Goal: Information Seeking & Learning: Learn about a topic

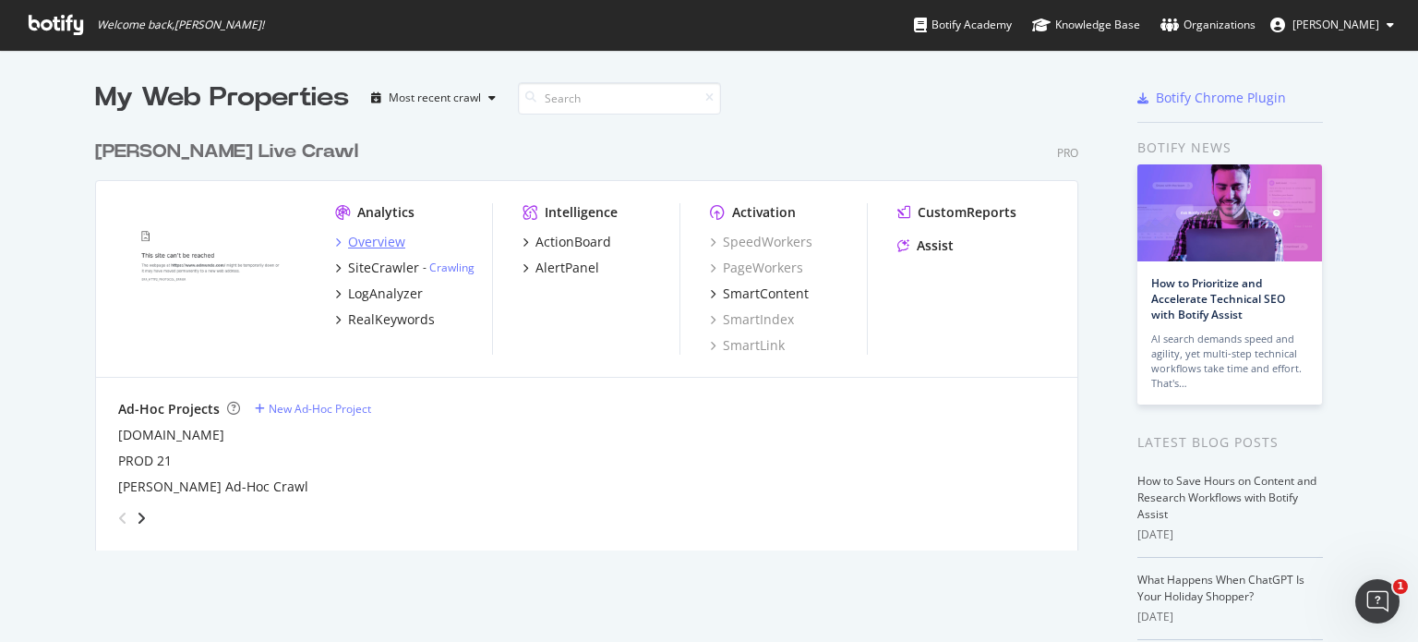
click at [367, 235] on div "Overview" at bounding box center [376, 242] width 57 height 18
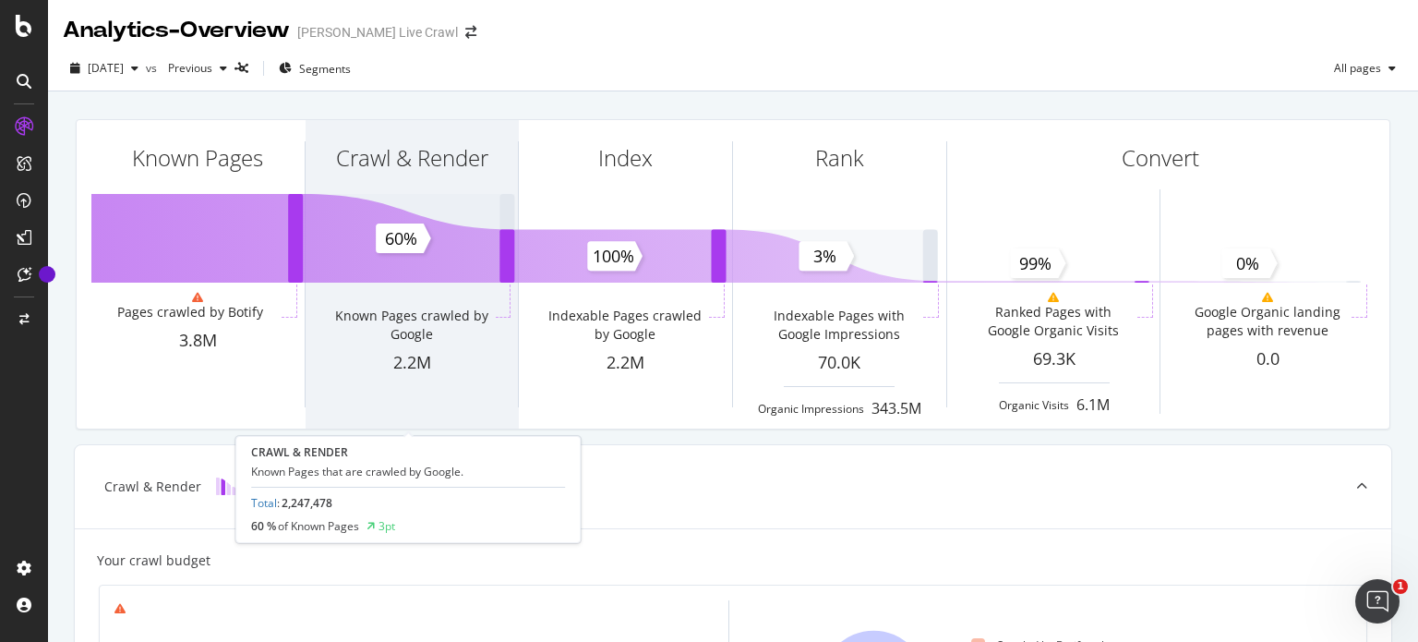
click at [384, 160] on div "Crawl & Render" at bounding box center [412, 157] width 152 height 31
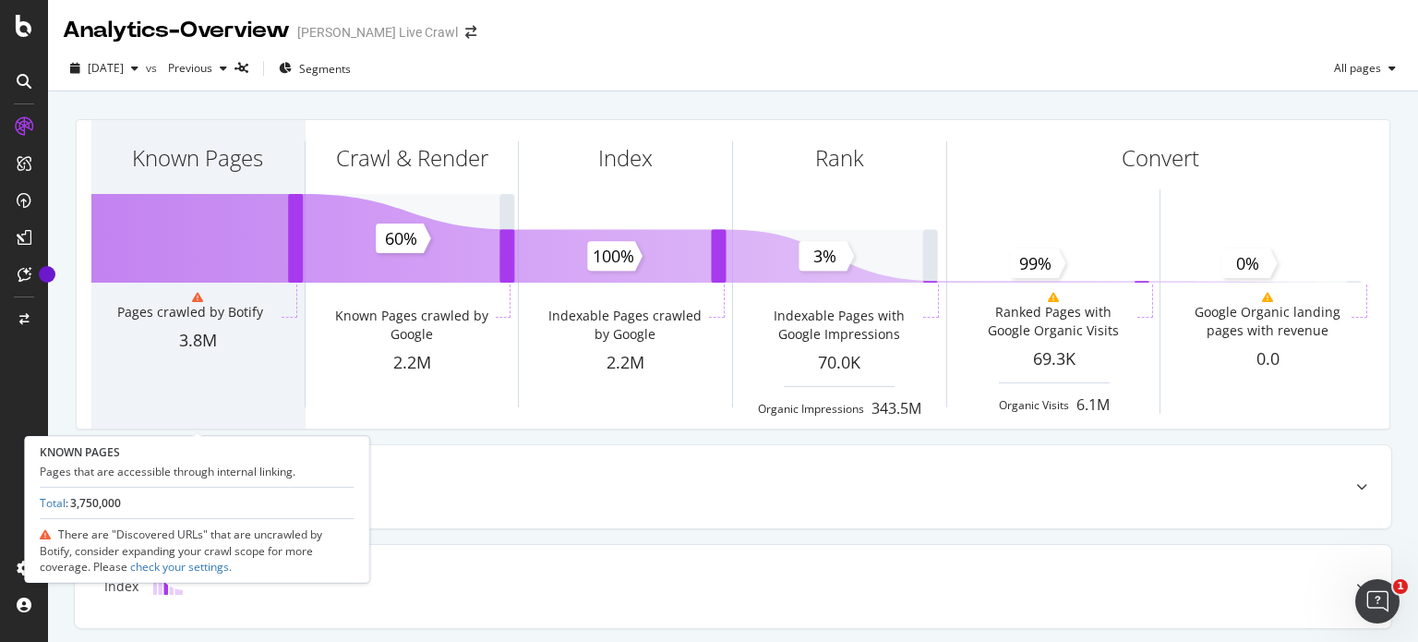
click at [209, 158] on div "Known Pages" at bounding box center [197, 157] width 131 height 31
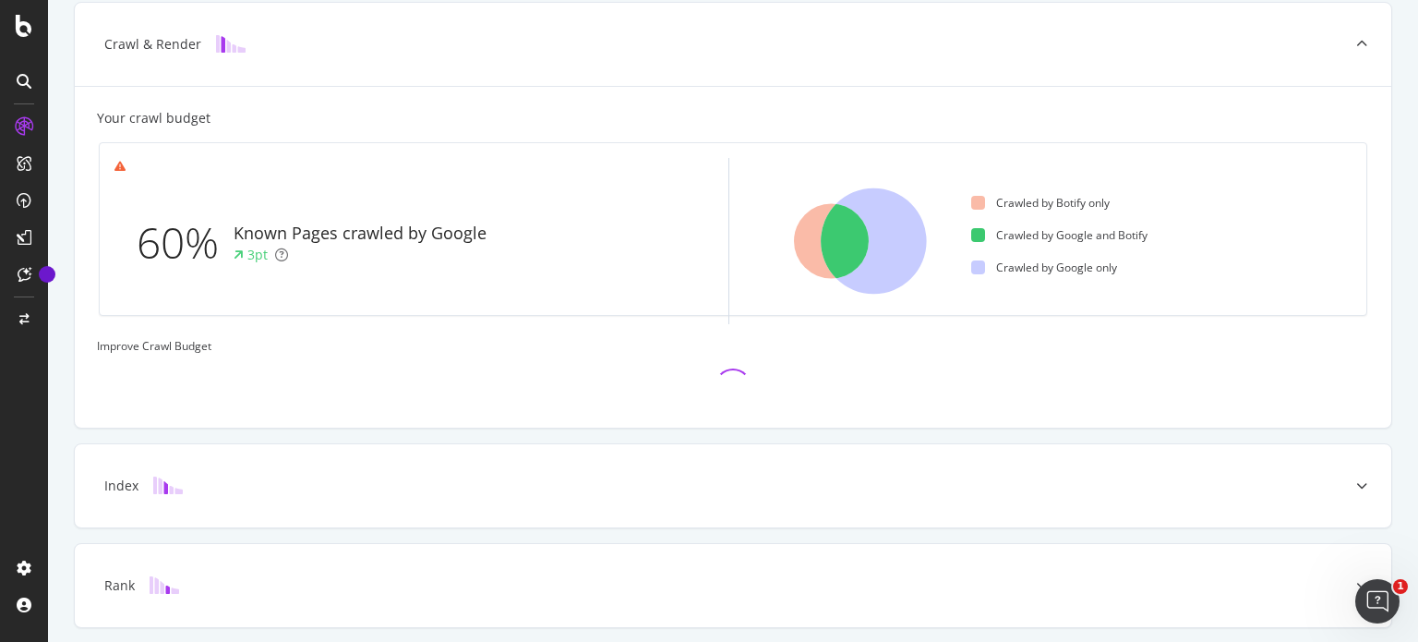
scroll to position [443, 0]
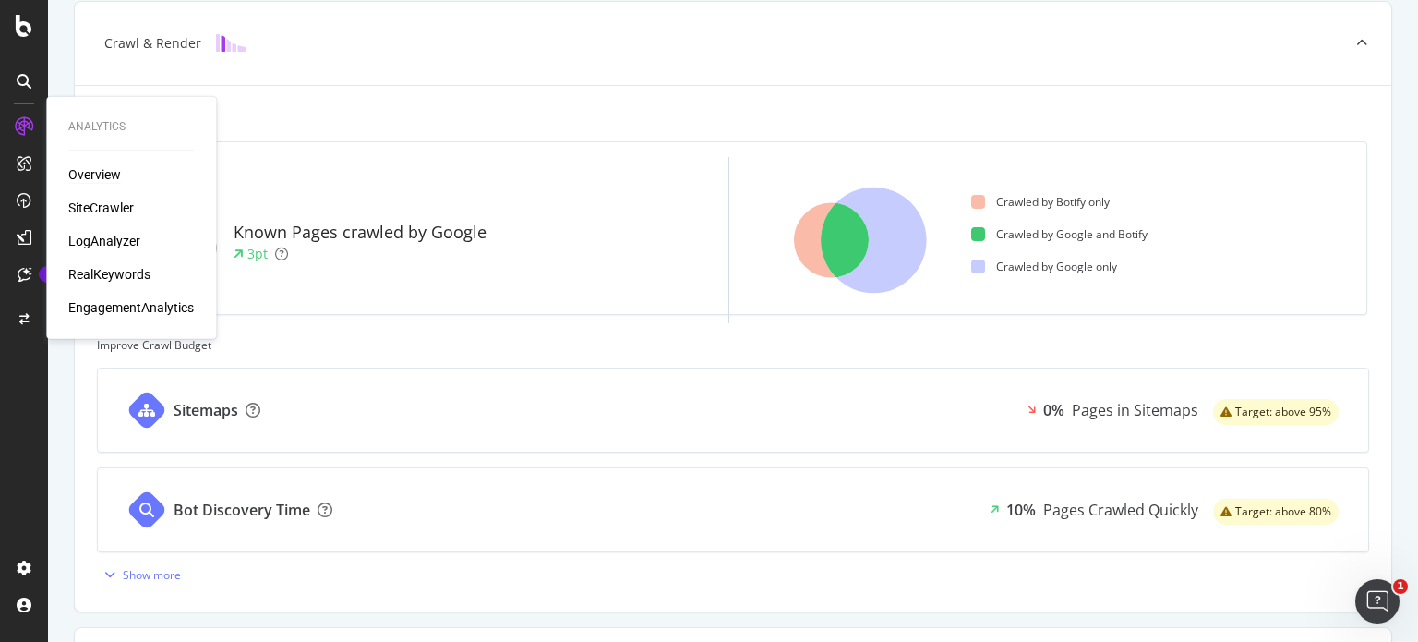
click at [96, 179] on div "Overview" at bounding box center [94, 174] width 53 height 18
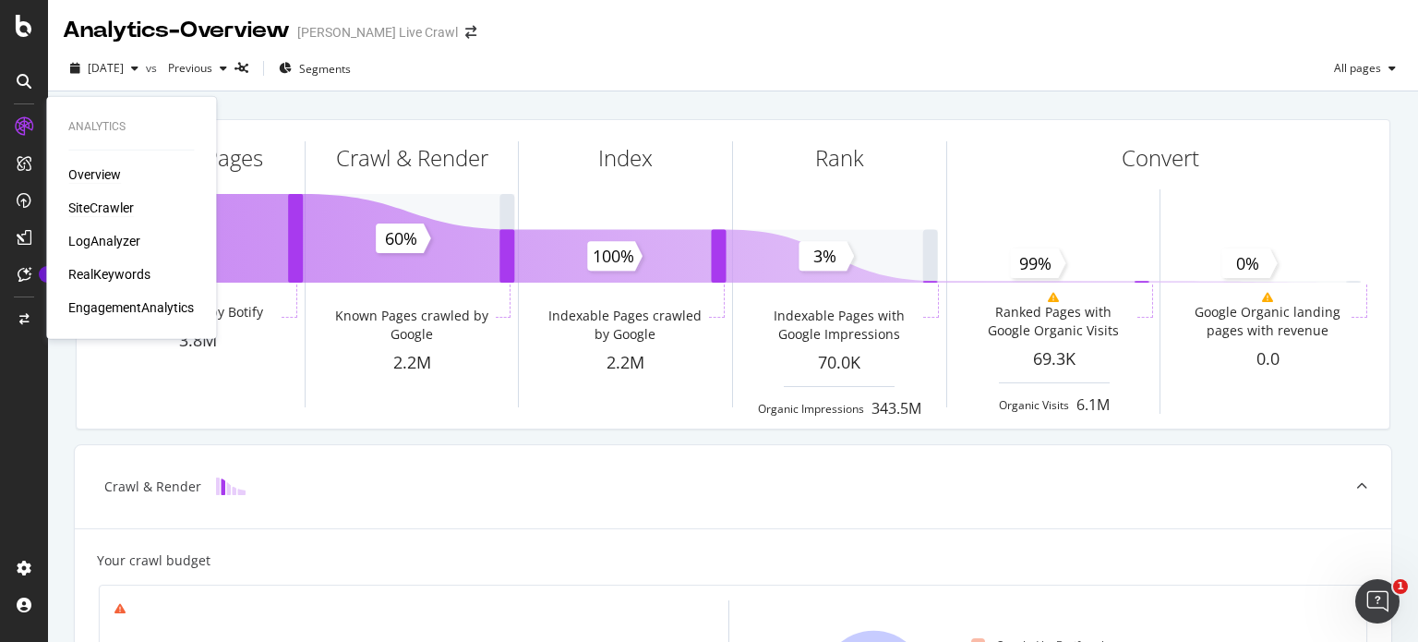
click at [123, 208] on div "SiteCrawler" at bounding box center [101, 208] width 66 height 18
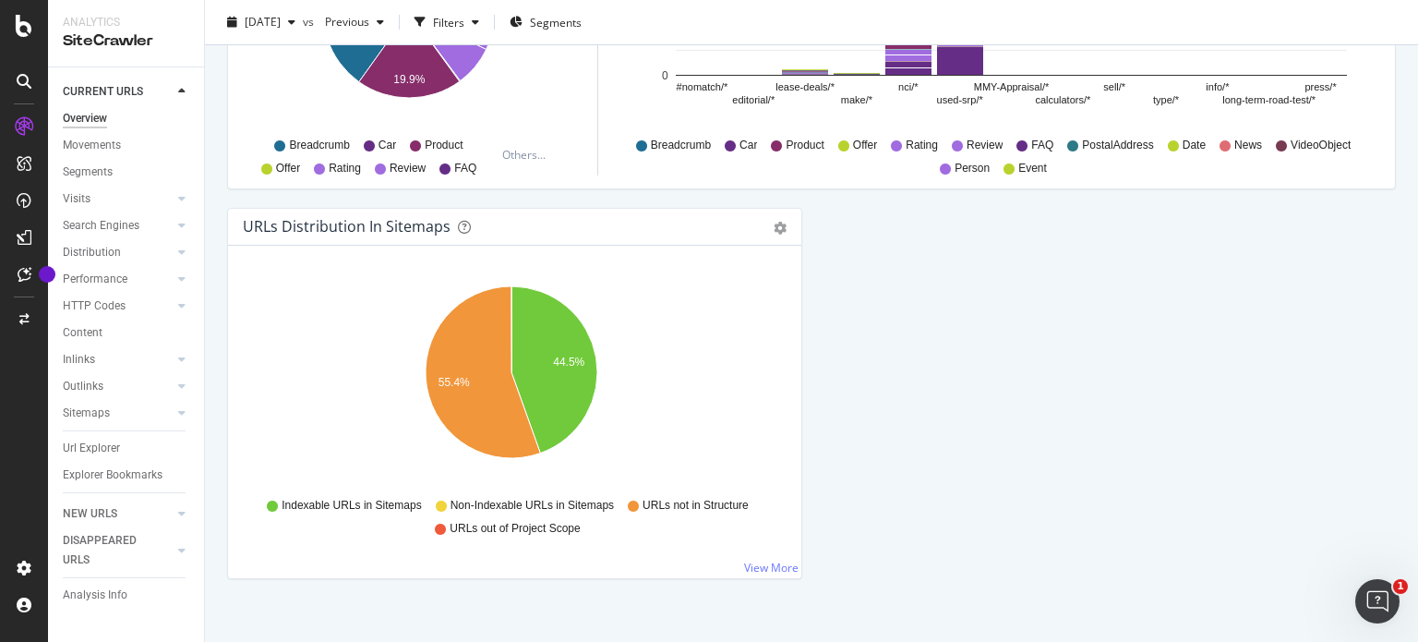
scroll to position [2033, 0]
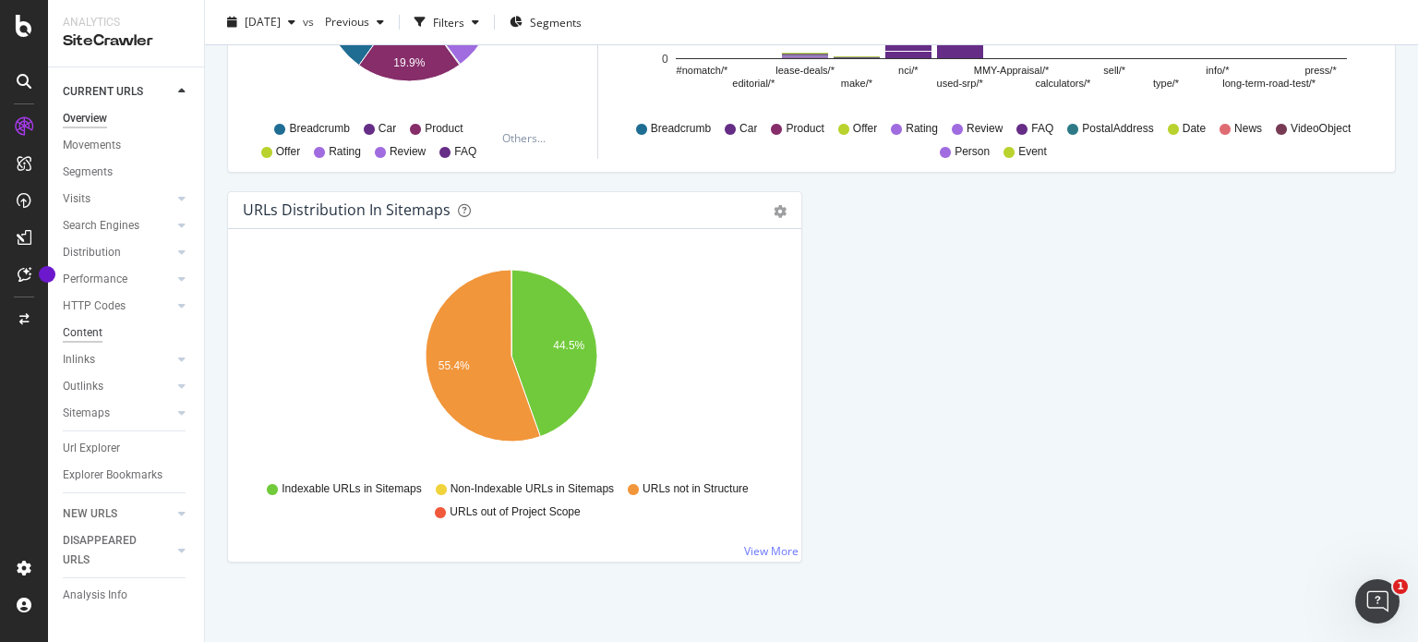
click at [97, 332] on div "Content" at bounding box center [83, 332] width 40 height 19
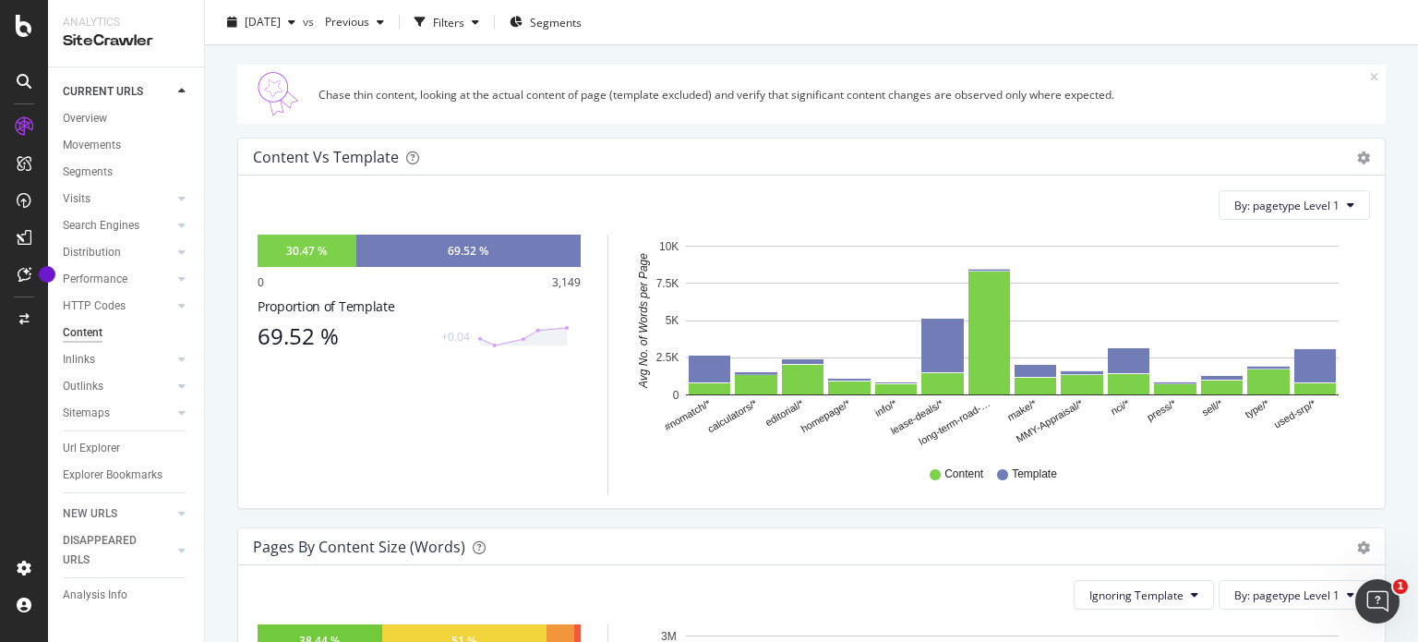
scroll to position [179, 0]
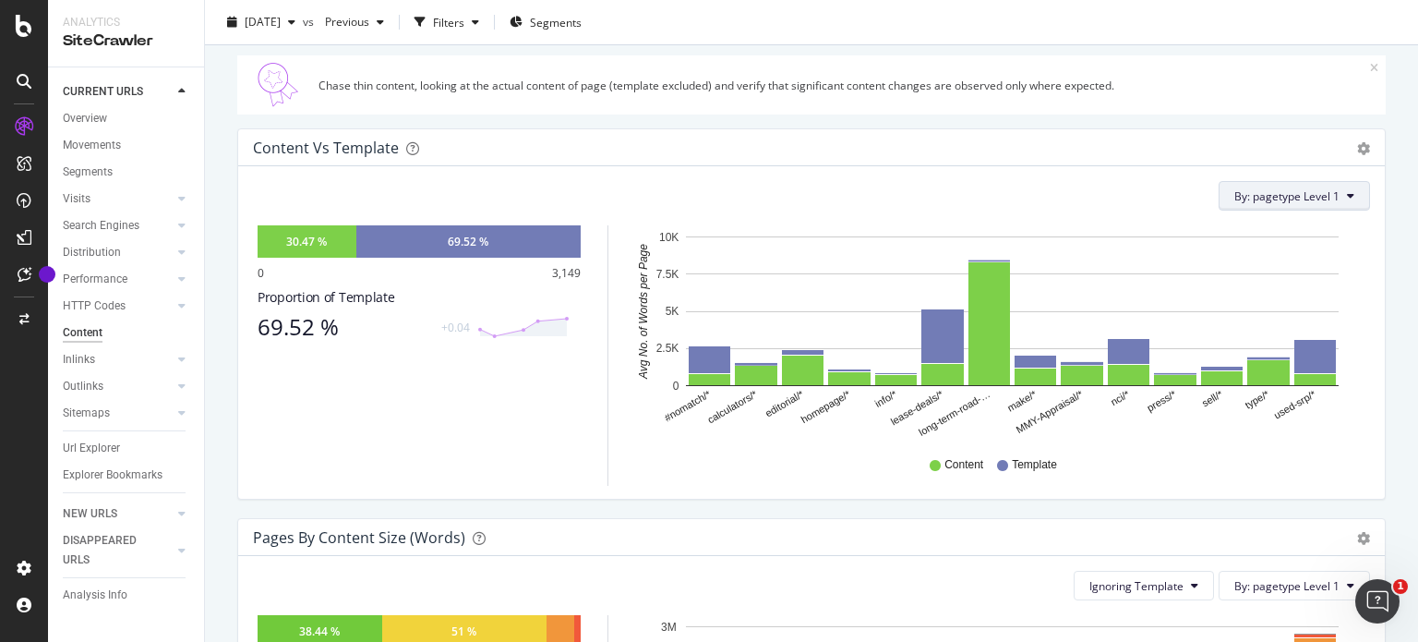
click at [1347, 199] on icon at bounding box center [1350, 195] width 7 height 11
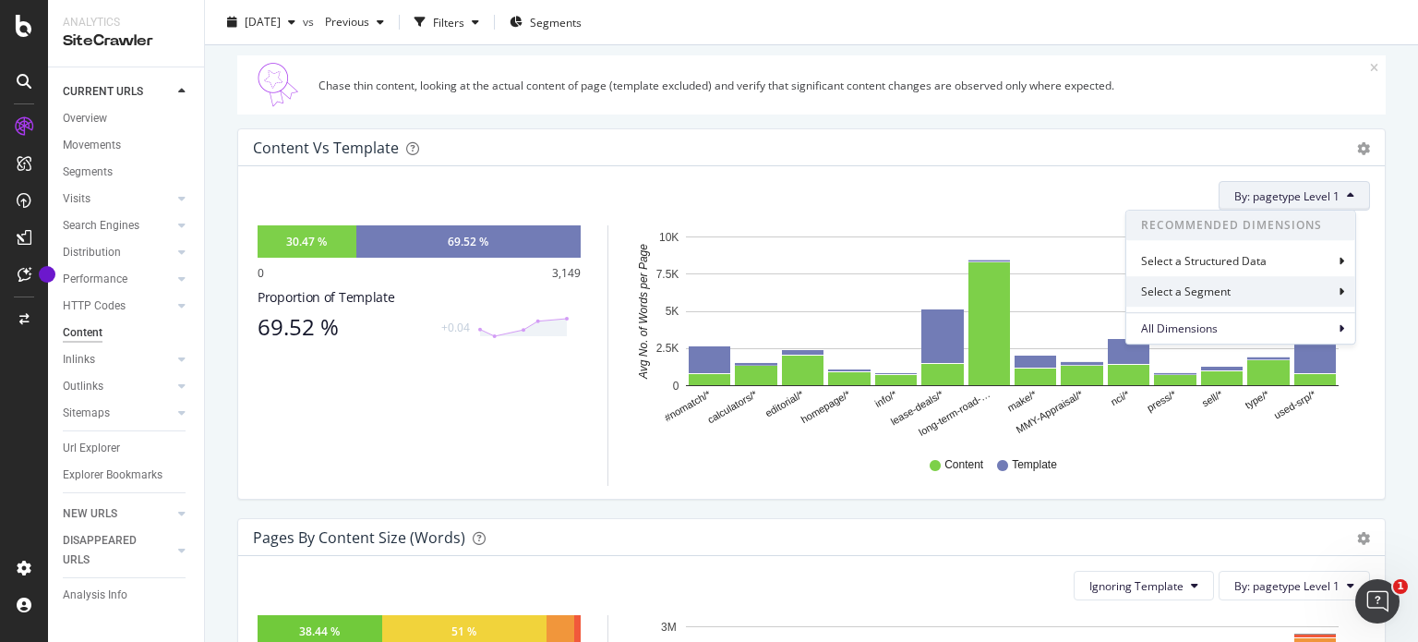
click at [1317, 299] on div "Select a Segment" at bounding box center [1241, 291] width 229 height 30
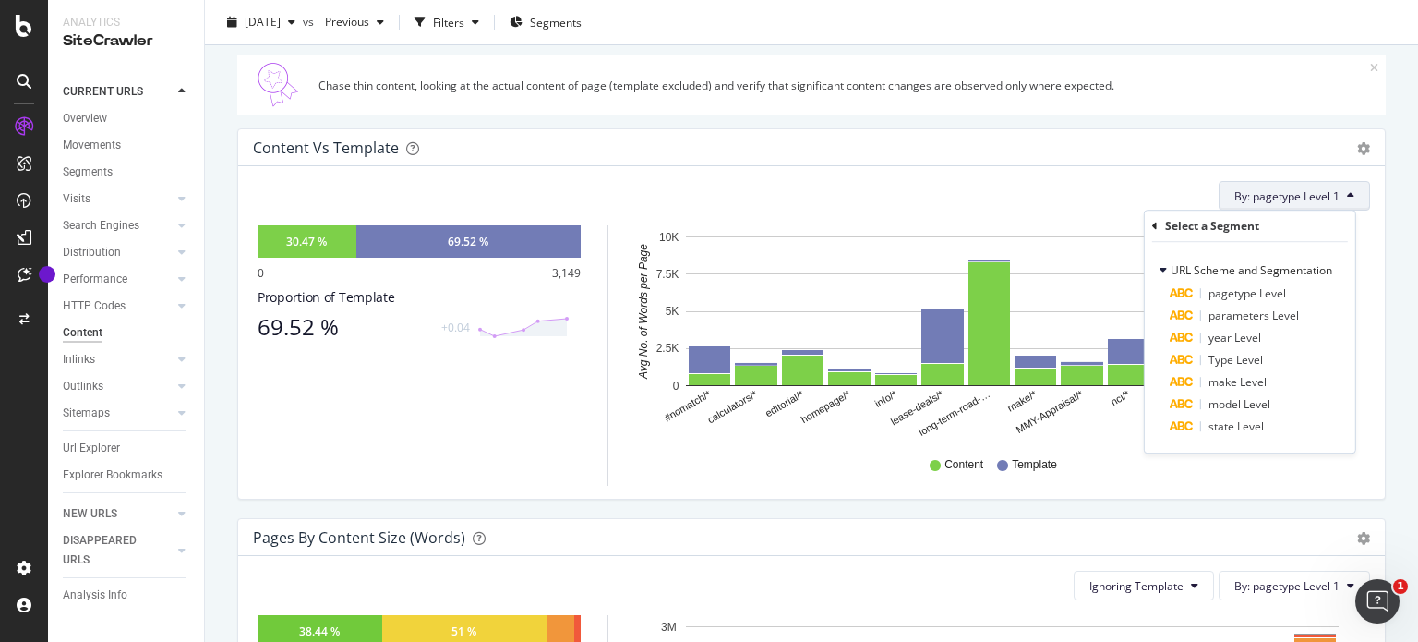
click at [1033, 521] on div "Pages by Content Size (Words) Pie Chart (by Percentage) Table Export as CSV Add…" at bounding box center [811, 537] width 1147 height 37
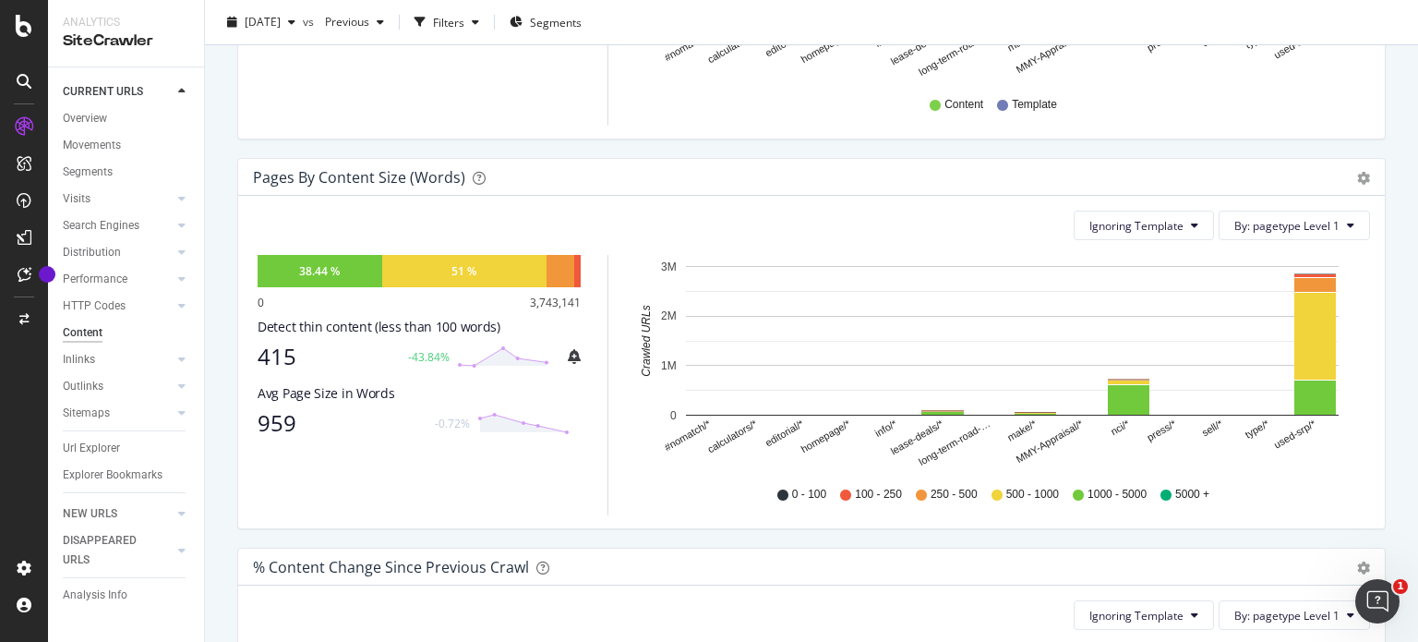
scroll to position [542, 0]
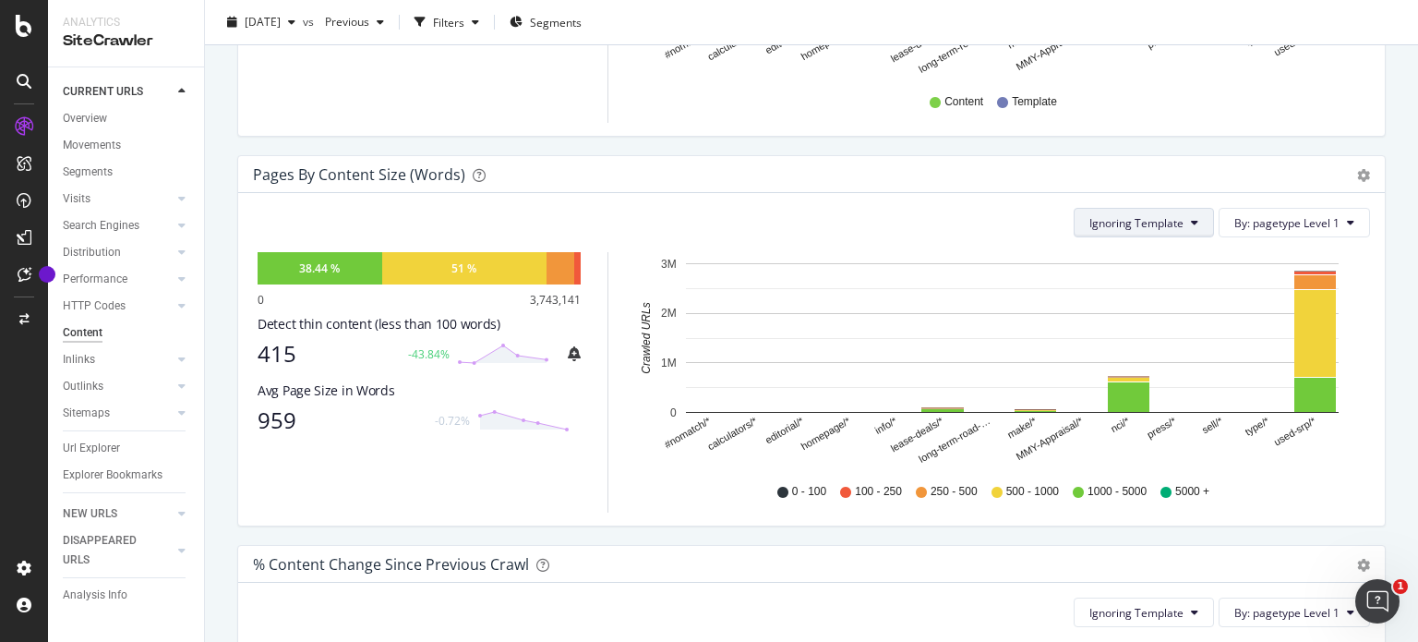
click at [1156, 232] on button "Ignoring Template" at bounding box center [1144, 223] width 140 height 30
click at [1148, 295] on span "Ignoring Nothing" at bounding box center [1127, 292] width 98 height 17
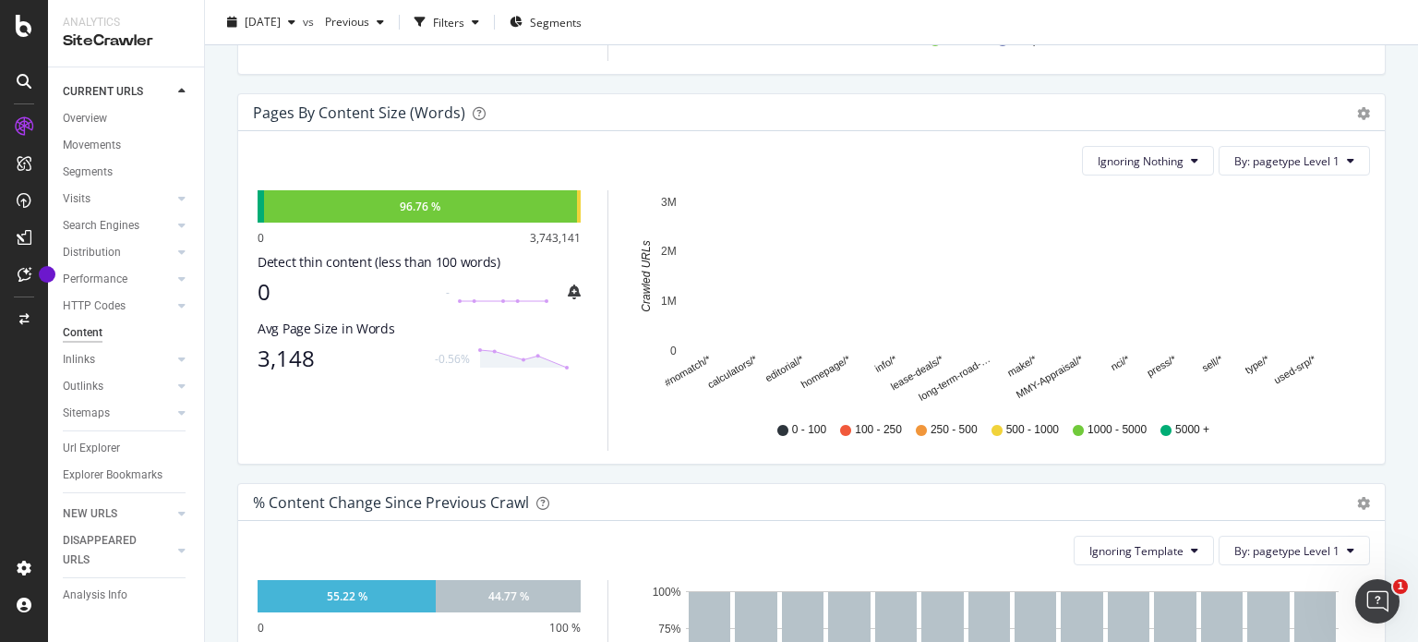
scroll to position [567, 0]
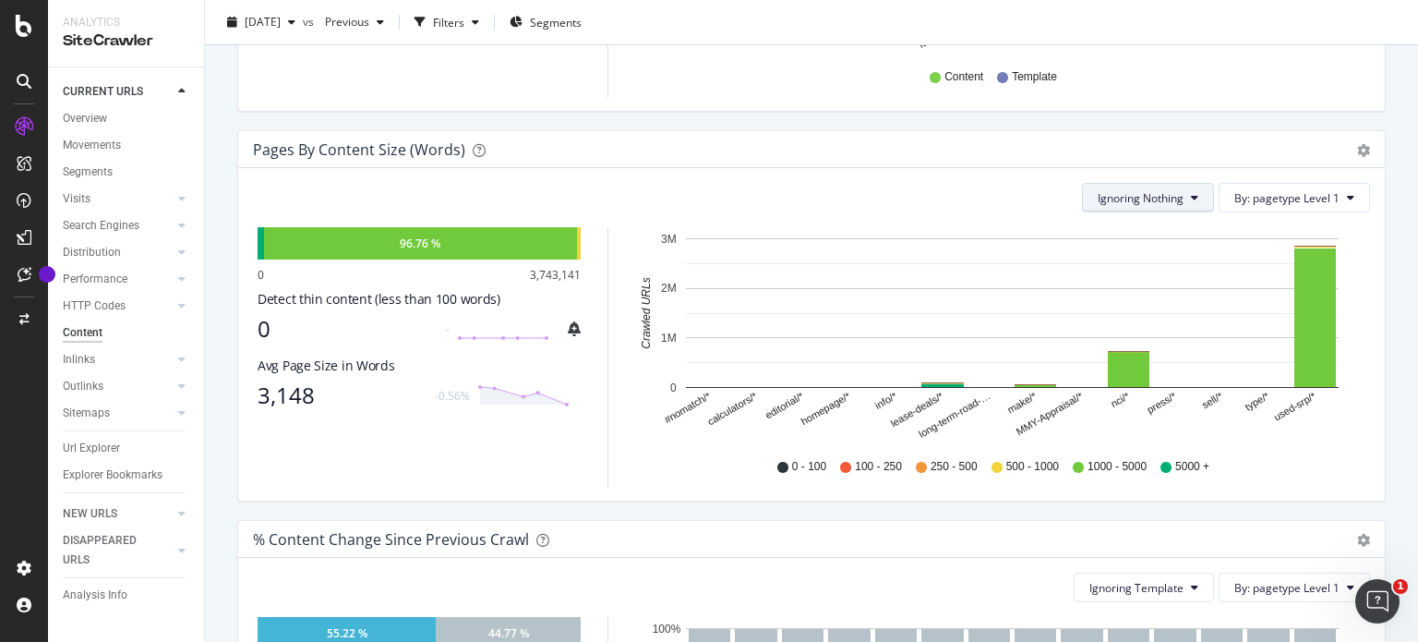
click at [1116, 193] on span "Ignoring Nothing" at bounding box center [1141, 198] width 86 height 16
click at [1124, 240] on span "Ignoring Template" at bounding box center [1132, 232] width 94 height 17
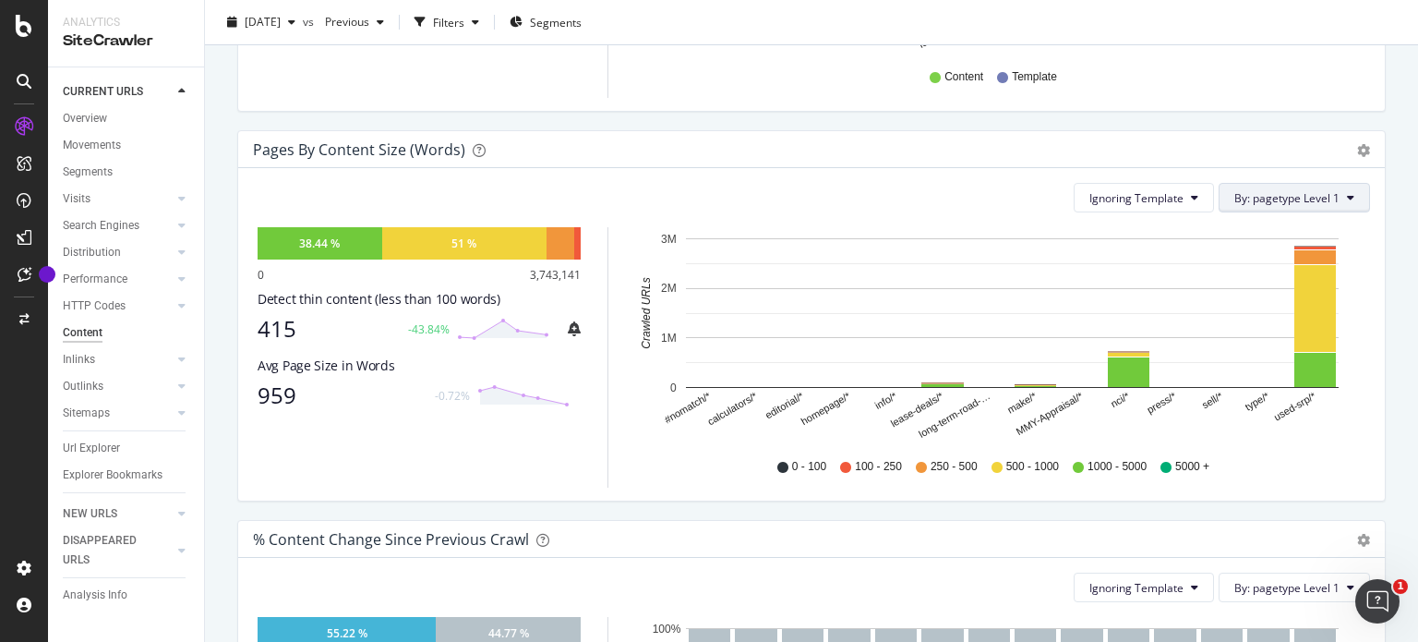
click at [1268, 198] on span "By: pagetype Level 1" at bounding box center [1287, 198] width 105 height 16
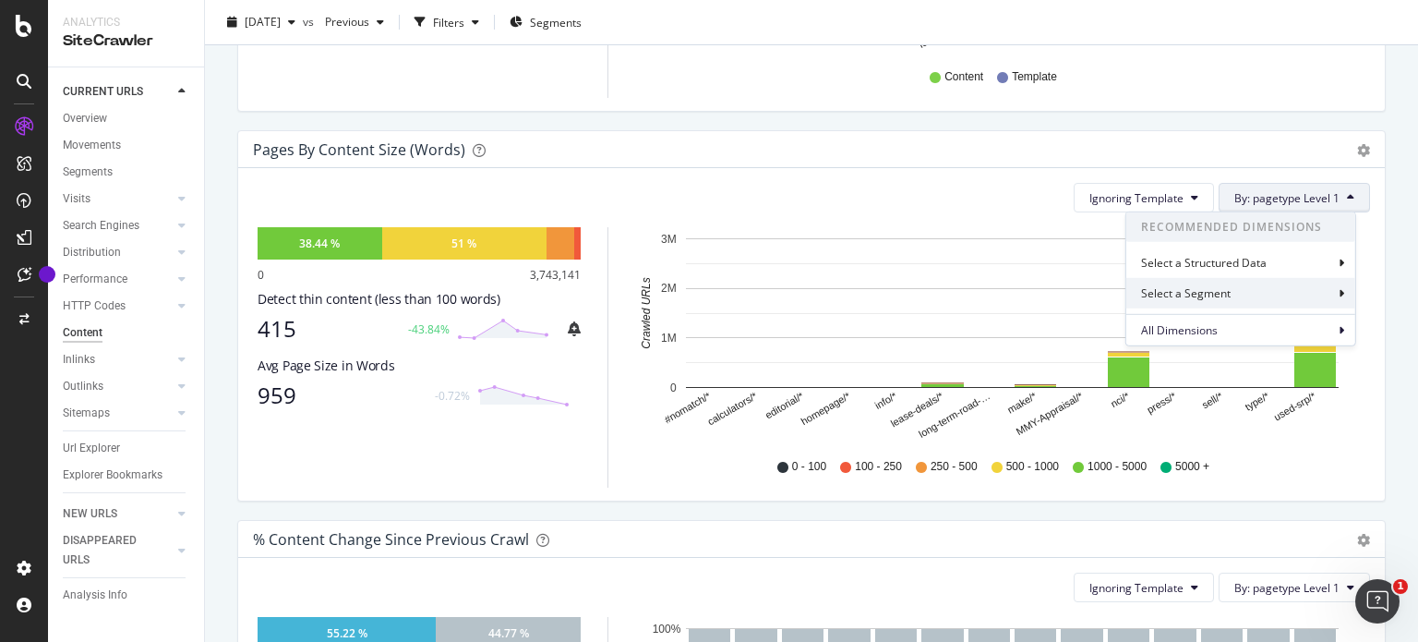
click at [1274, 288] on div "Select a Segment" at bounding box center [1241, 293] width 229 height 30
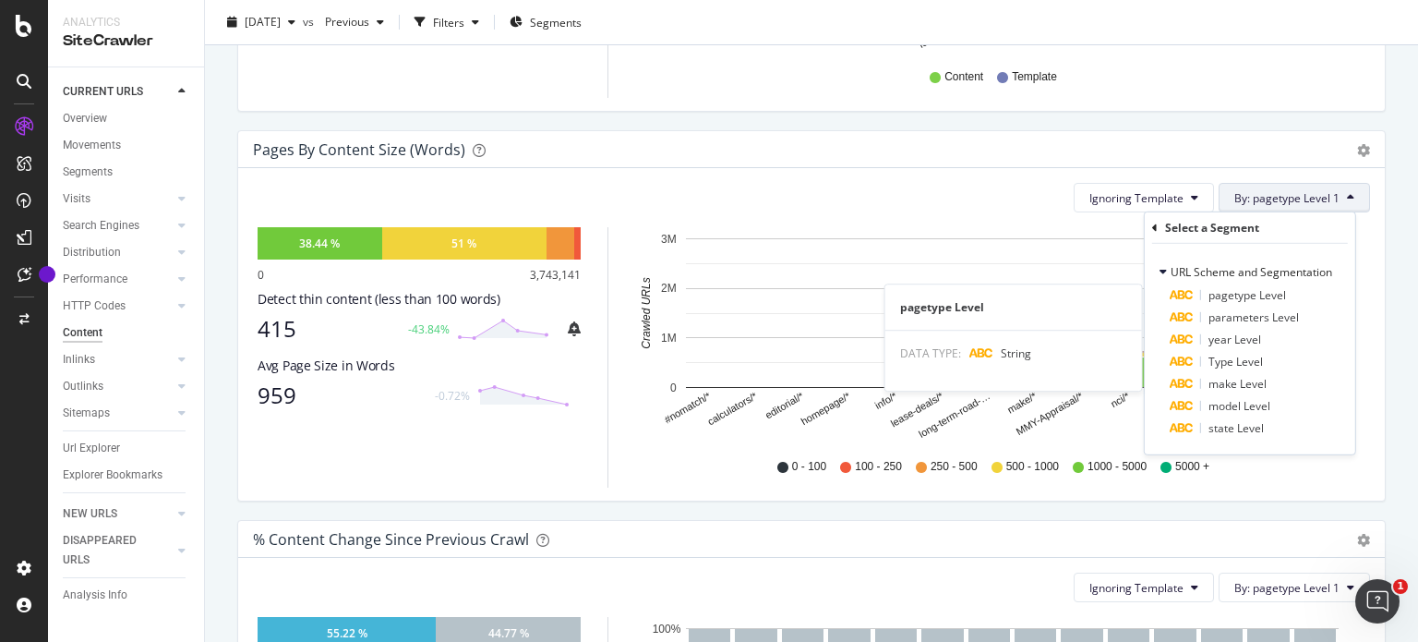
click at [1274, 288] on span "pagetype Level" at bounding box center [1248, 295] width 78 height 16
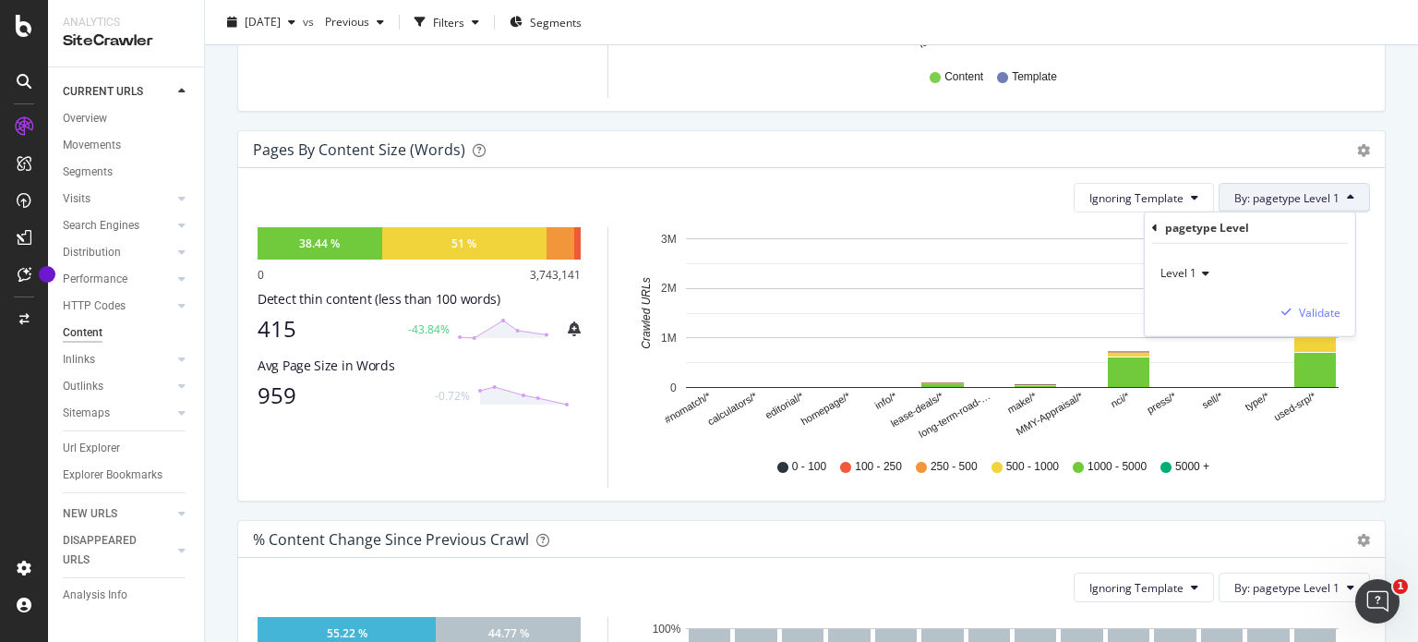
click at [1207, 276] on icon at bounding box center [1203, 273] width 13 height 11
click at [1199, 331] on span "Level 2" at bounding box center [1187, 335] width 36 height 16
click at [1311, 311] on div "Validate" at bounding box center [1320, 312] width 42 height 16
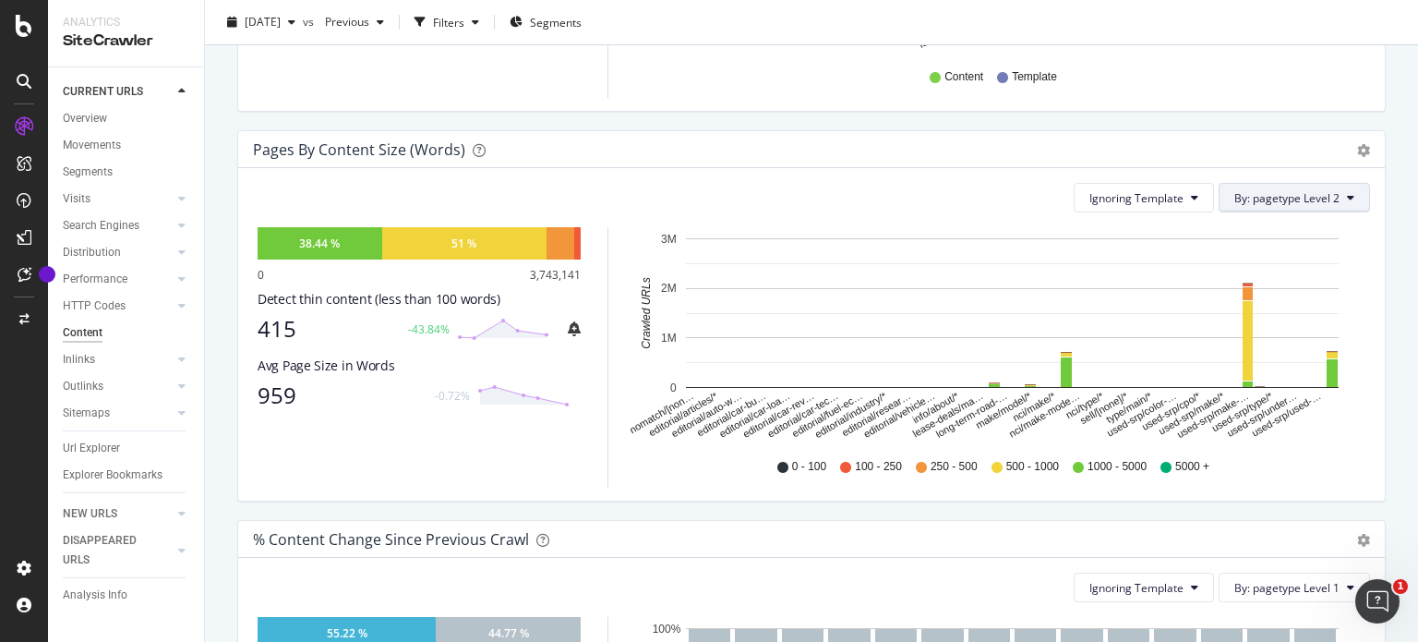
click at [1255, 204] on span "By: pagetype Level 2" at bounding box center [1287, 198] width 105 height 16
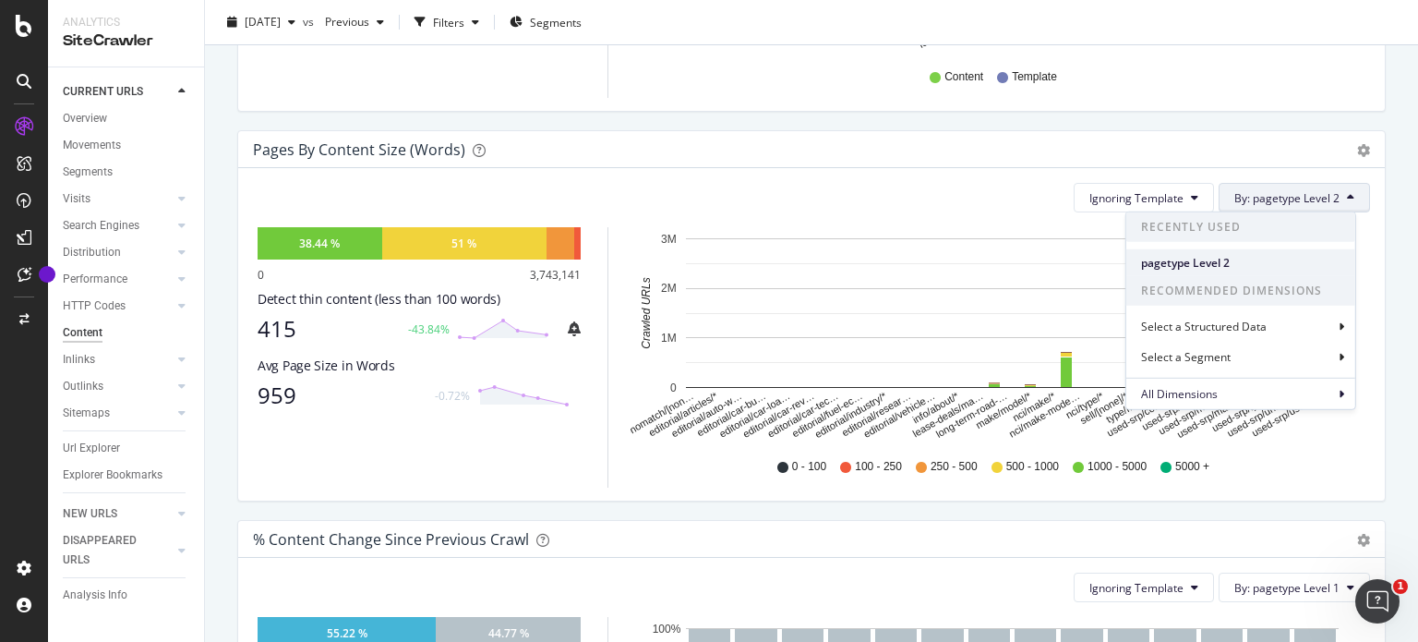
click at [1267, 254] on span "pagetype Level 2" at bounding box center [1240, 262] width 199 height 17
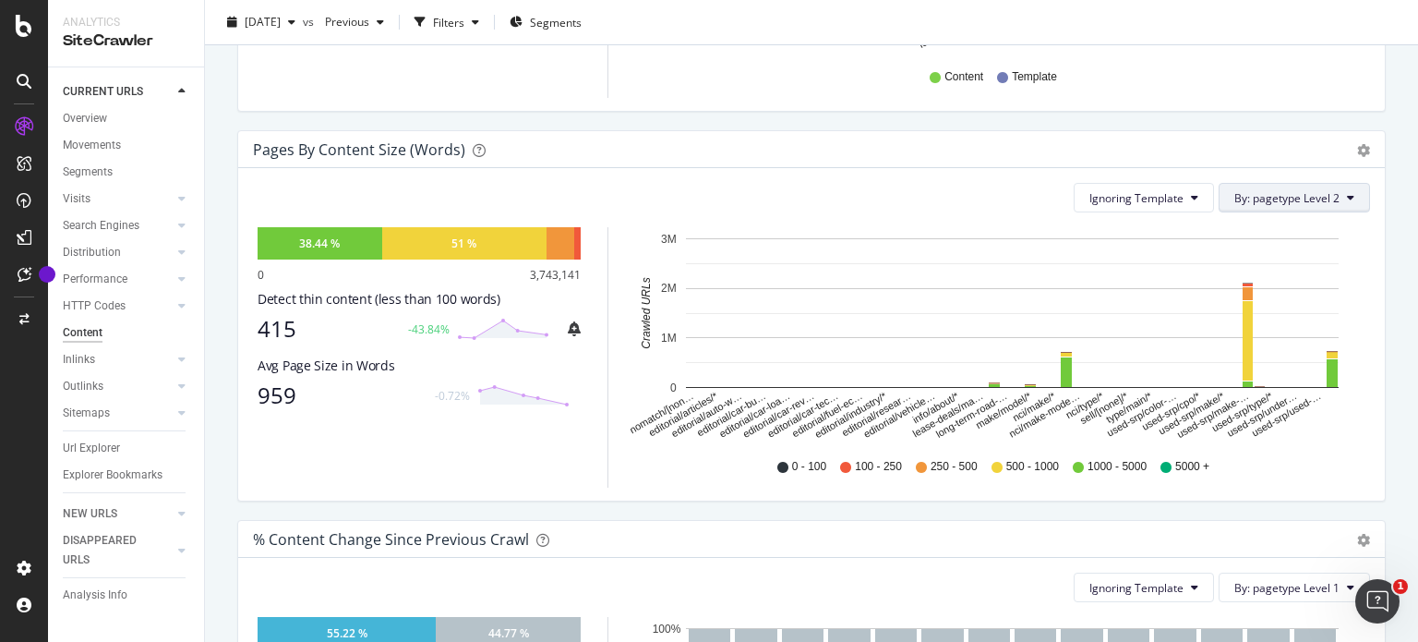
click at [1306, 190] on span "By: pagetype Level 2" at bounding box center [1287, 198] width 105 height 16
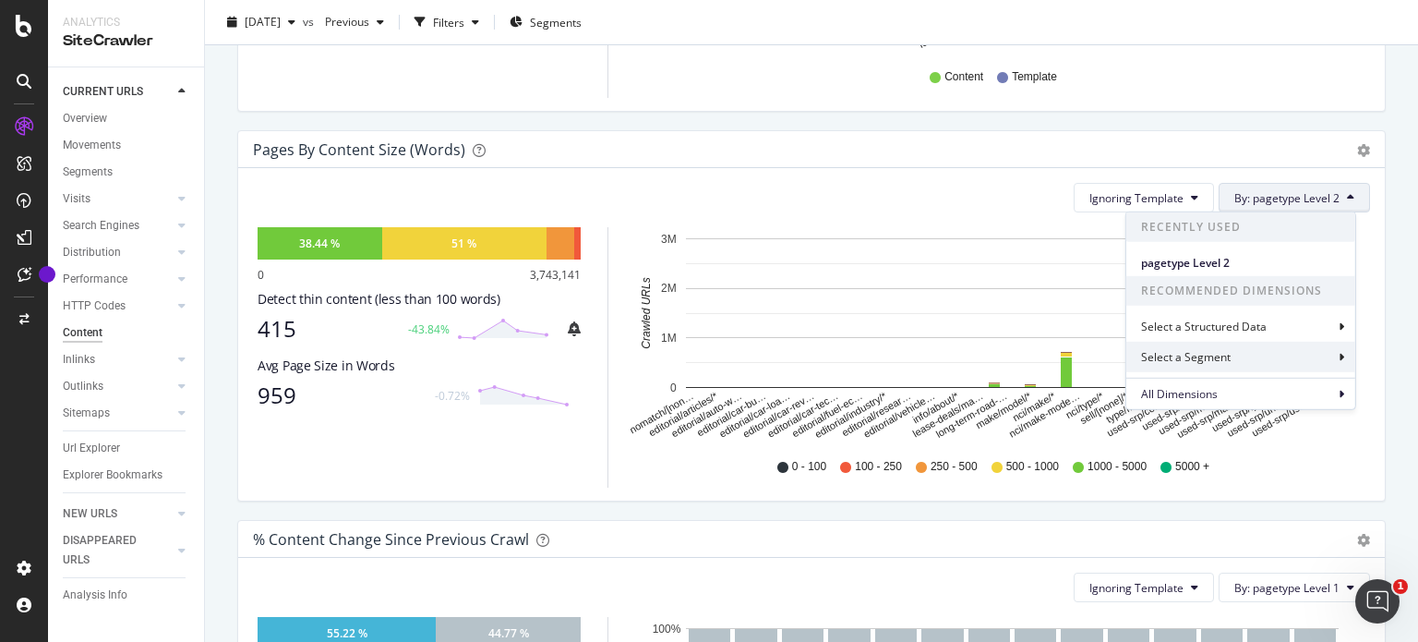
click at [1284, 355] on div "Select a Segment" at bounding box center [1241, 357] width 229 height 30
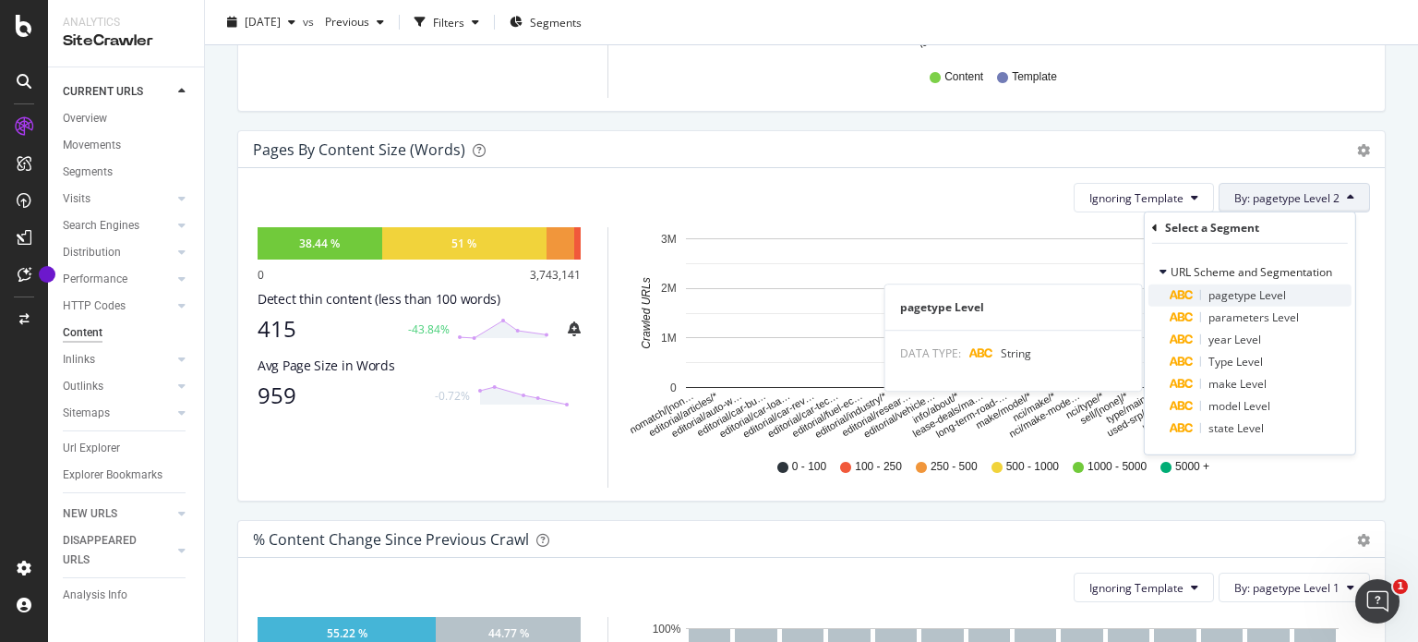
click at [1251, 301] on span "pagetype Level" at bounding box center [1248, 295] width 78 height 16
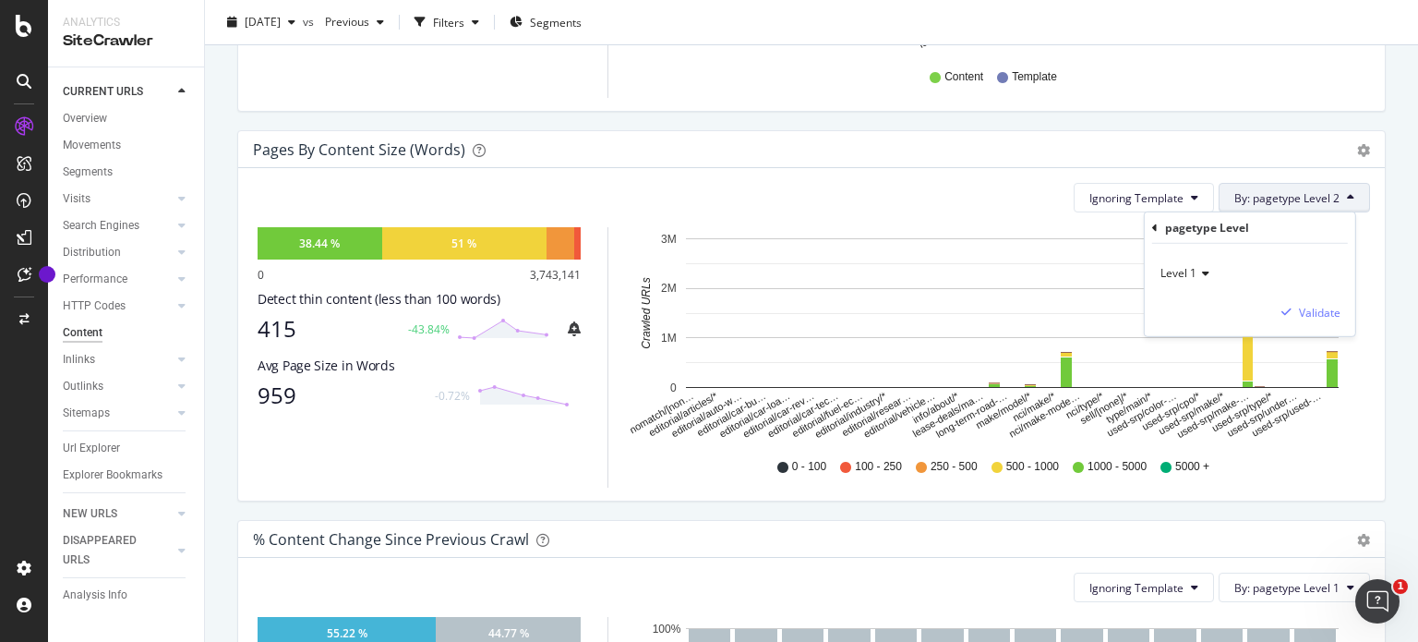
click at [1202, 279] on div "Level 1" at bounding box center [1250, 274] width 181 height 30
click at [1188, 354] on span "Level 3" at bounding box center [1187, 359] width 36 height 16
click at [1327, 301] on div "Level 3 Validate" at bounding box center [1250, 290] width 211 height 92
click at [1328, 306] on div "Validate" at bounding box center [1320, 312] width 42 height 16
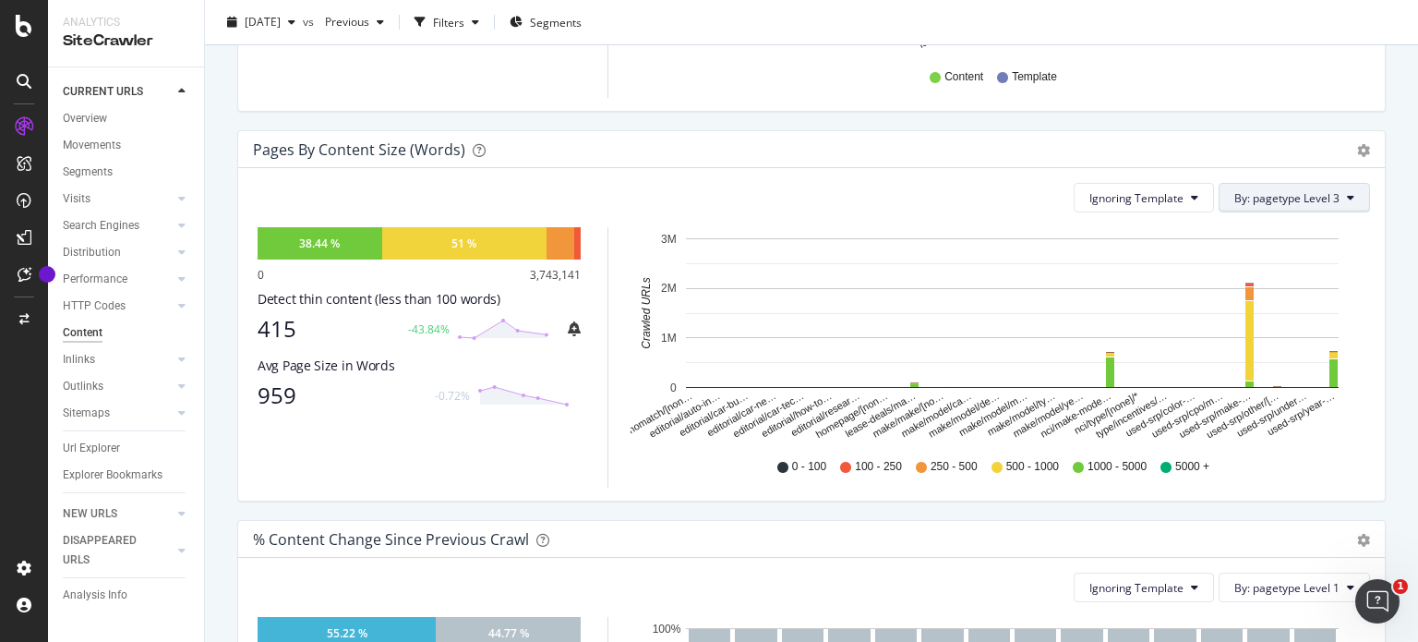
click at [1312, 194] on span "By: pagetype Level 3" at bounding box center [1287, 198] width 105 height 16
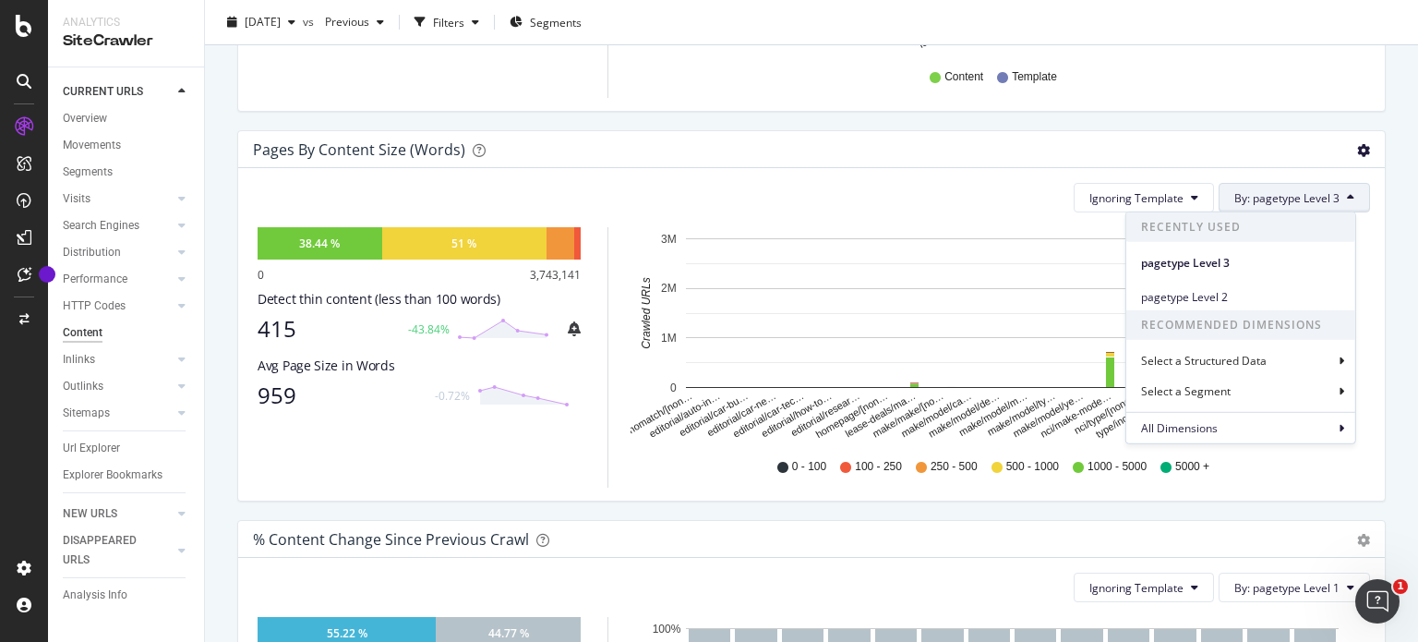
click at [1358, 145] on icon "gear" at bounding box center [1364, 150] width 13 height 13
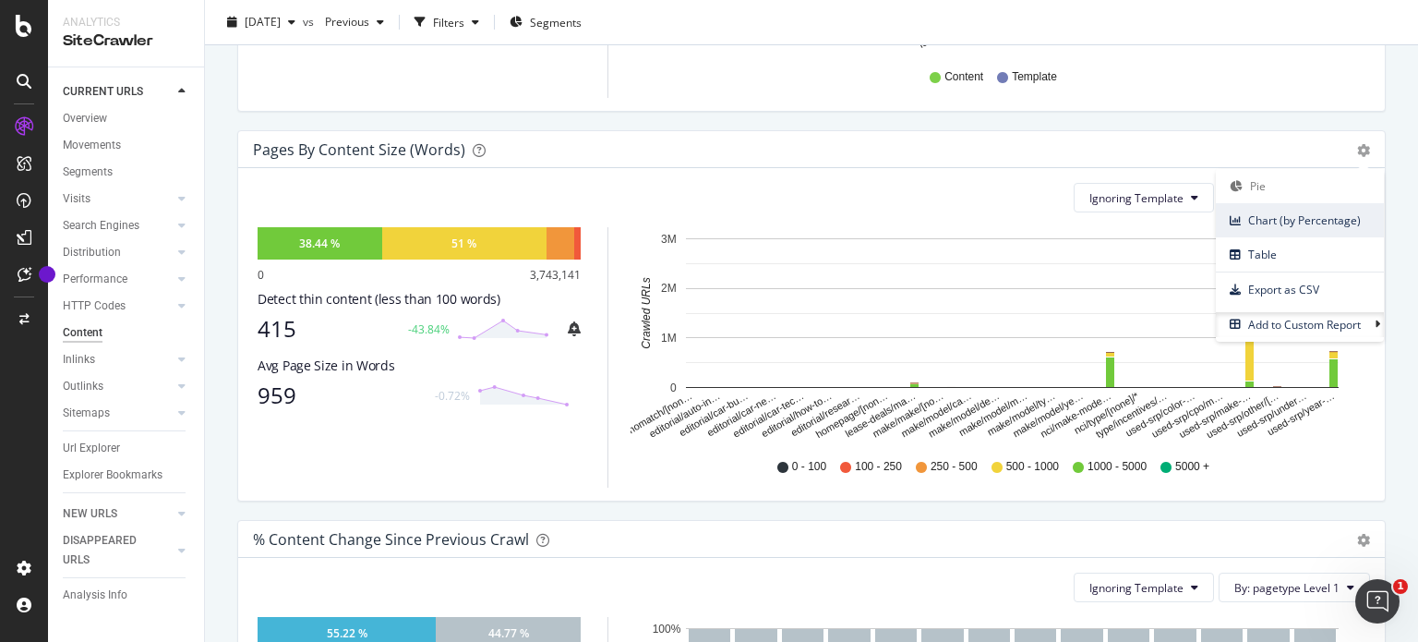
click at [1321, 223] on span "Chart (by Percentage)" at bounding box center [1300, 220] width 168 height 25
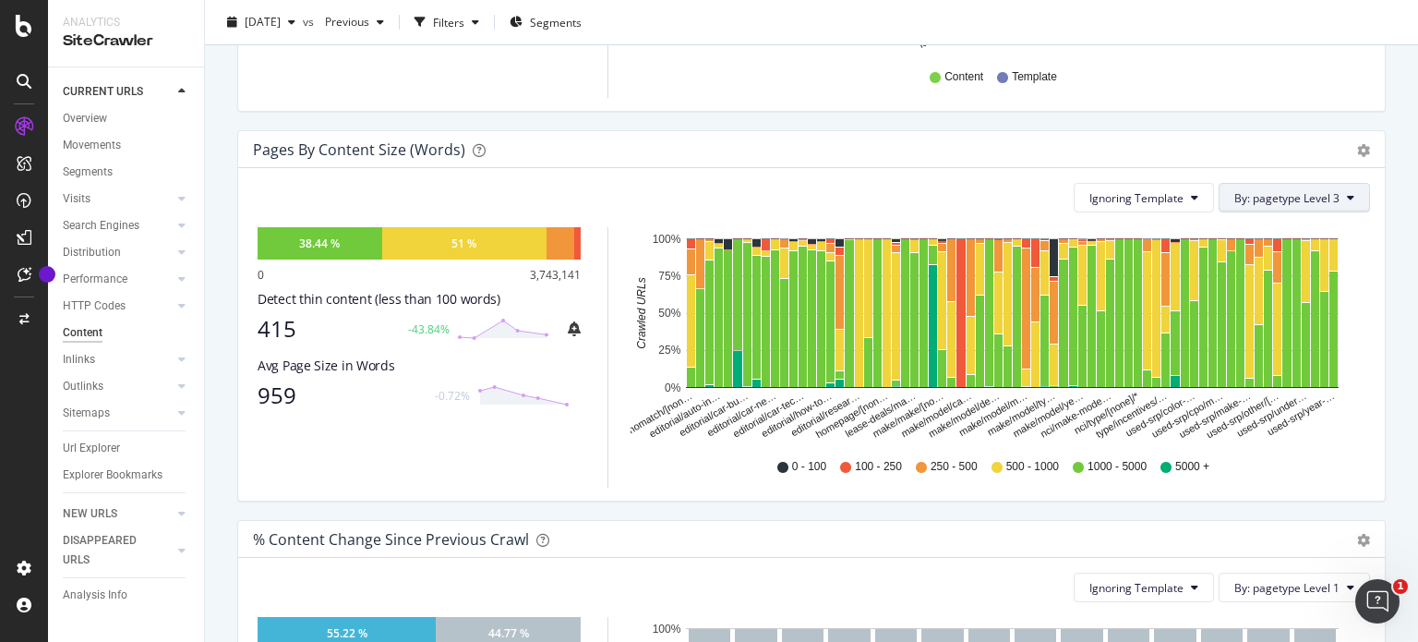
click at [1260, 205] on button "By: pagetype Level 3" at bounding box center [1294, 198] width 151 height 30
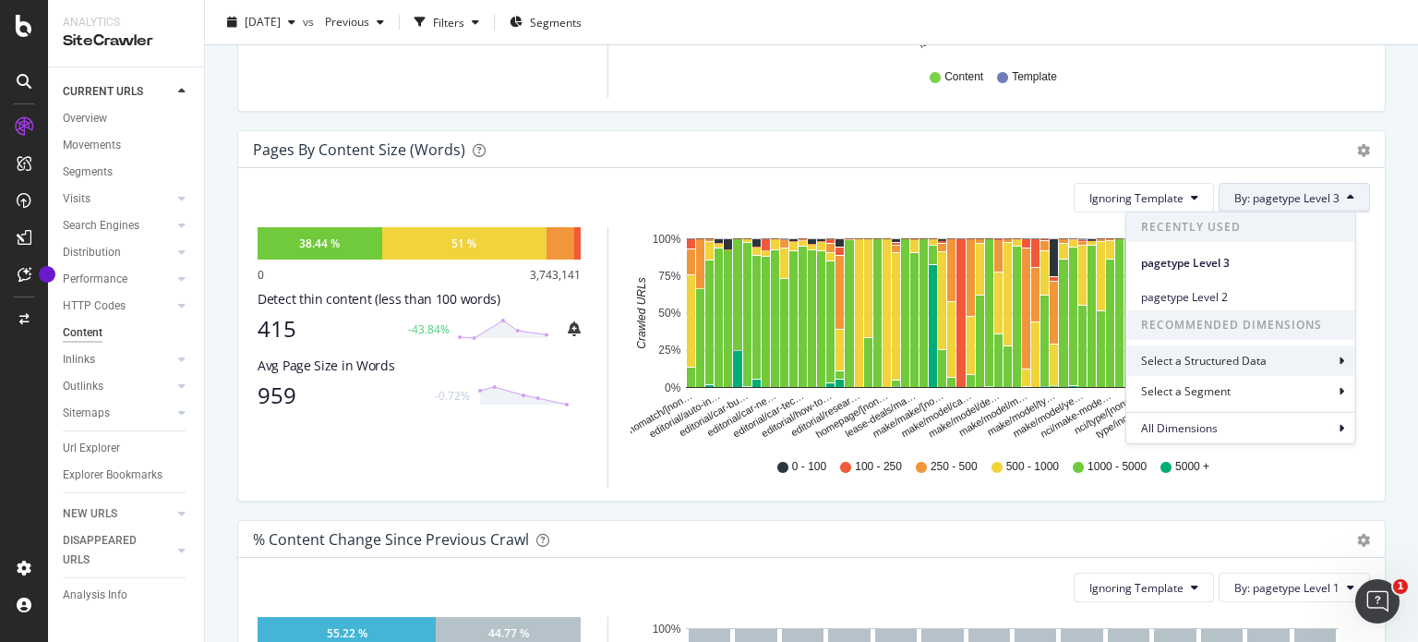
click at [1274, 362] on div "Select a Structured Data" at bounding box center [1241, 360] width 229 height 30
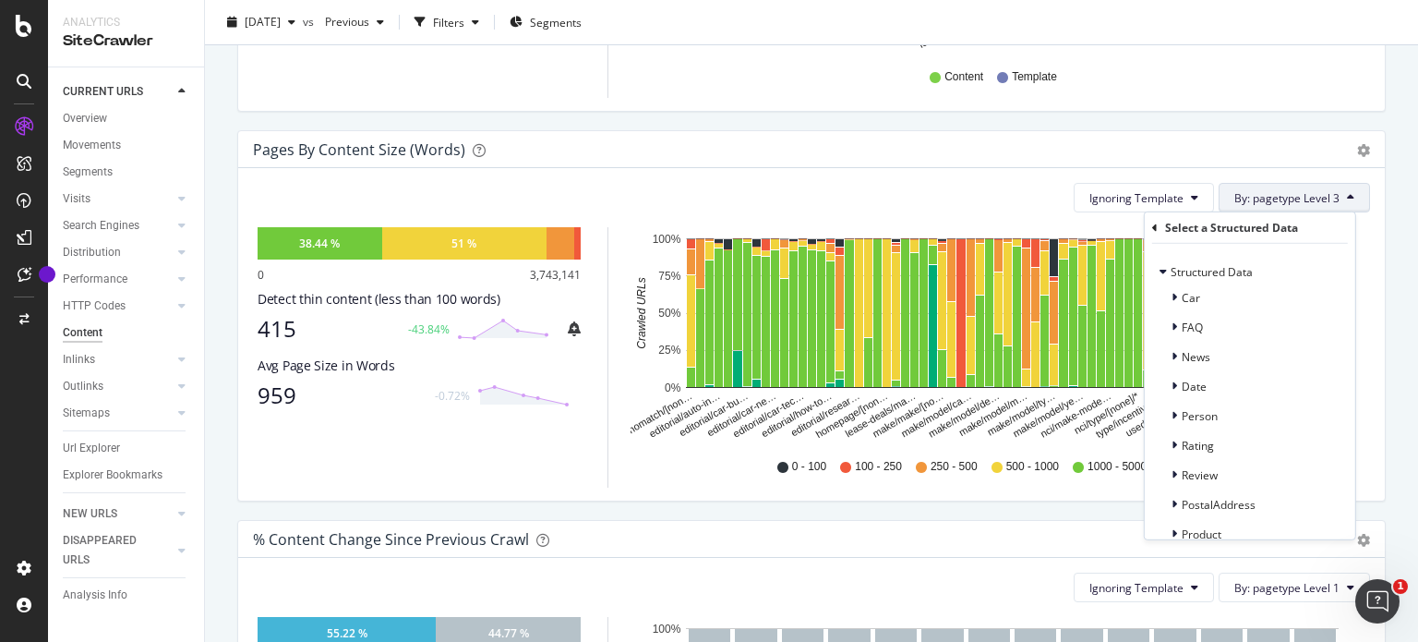
click at [1156, 235] on div "Select a Structured Data" at bounding box center [1250, 227] width 196 height 31
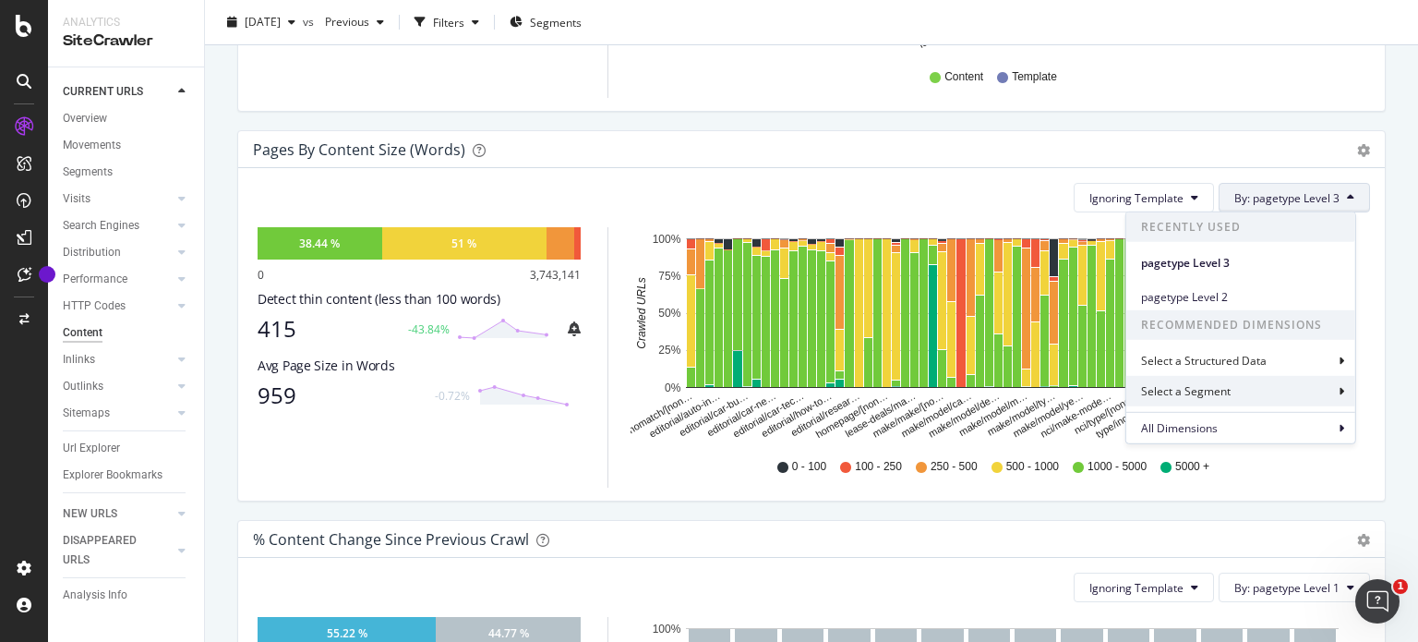
click at [1207, 394] on div "Select a Segment" at bounding box center [1187, 391] width 93 height 16
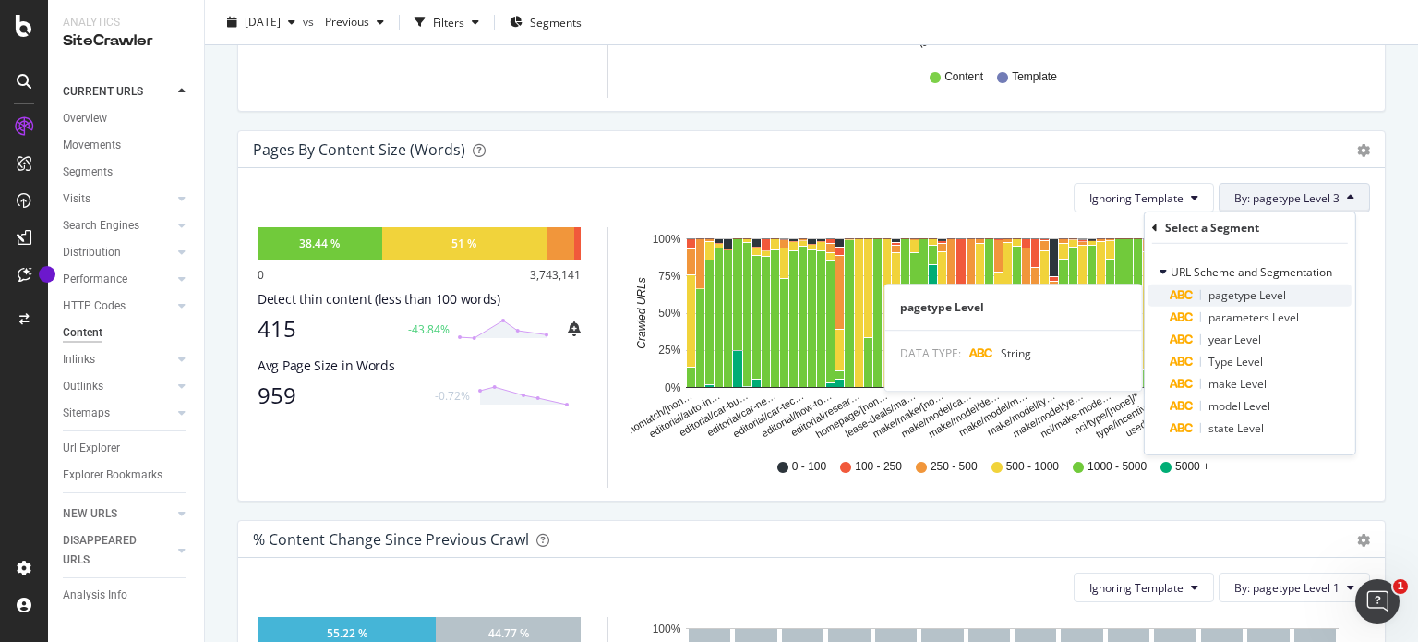
click at [1225, 296] on span "pagetype Level" at bounding box center [1248, 295] width 78 height 16
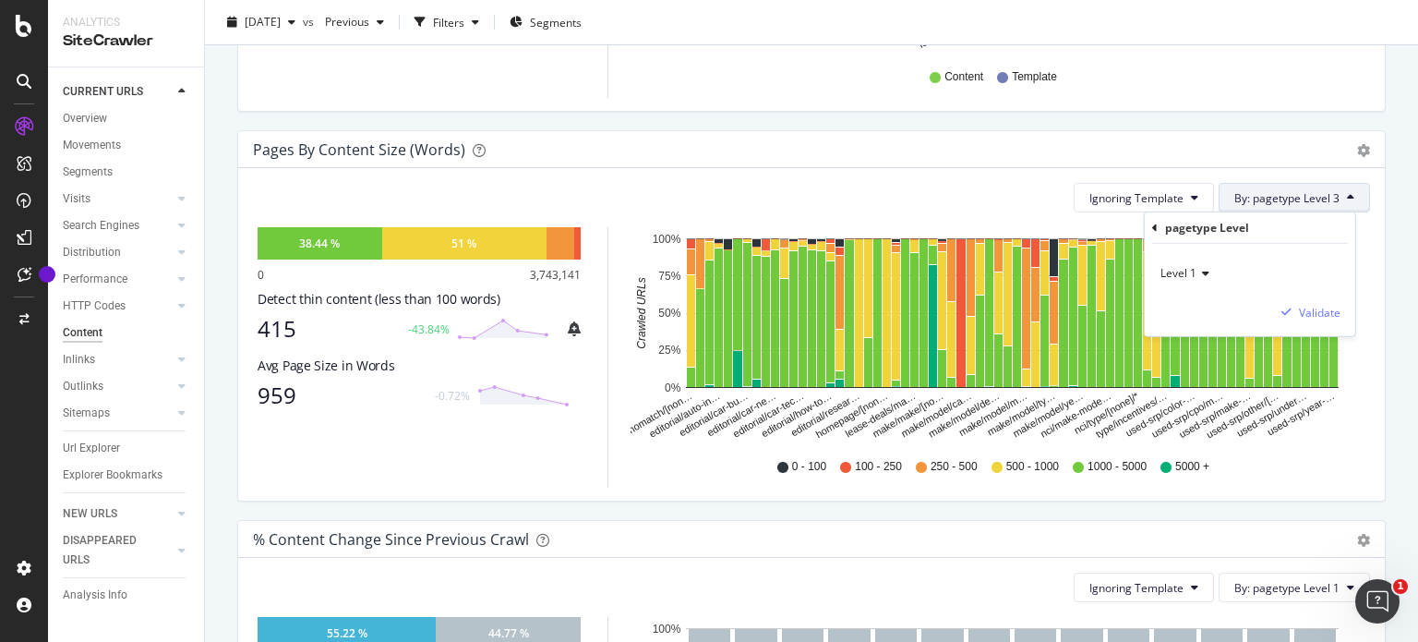
click at [1193, 269] on span "Level 1" at bounding box center [1179, 273] width 36 height 16
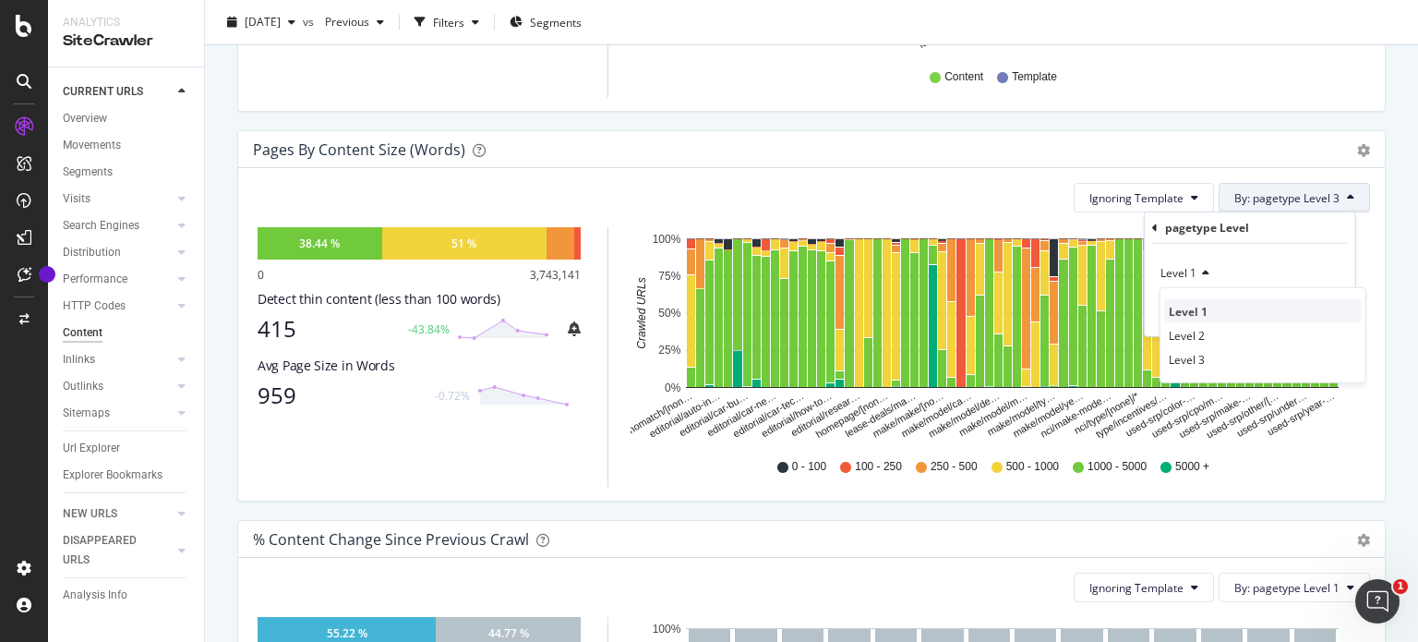
click at [1204, 308] on span "Level 1" at bounding box center [1188, 311] width 39 height 16
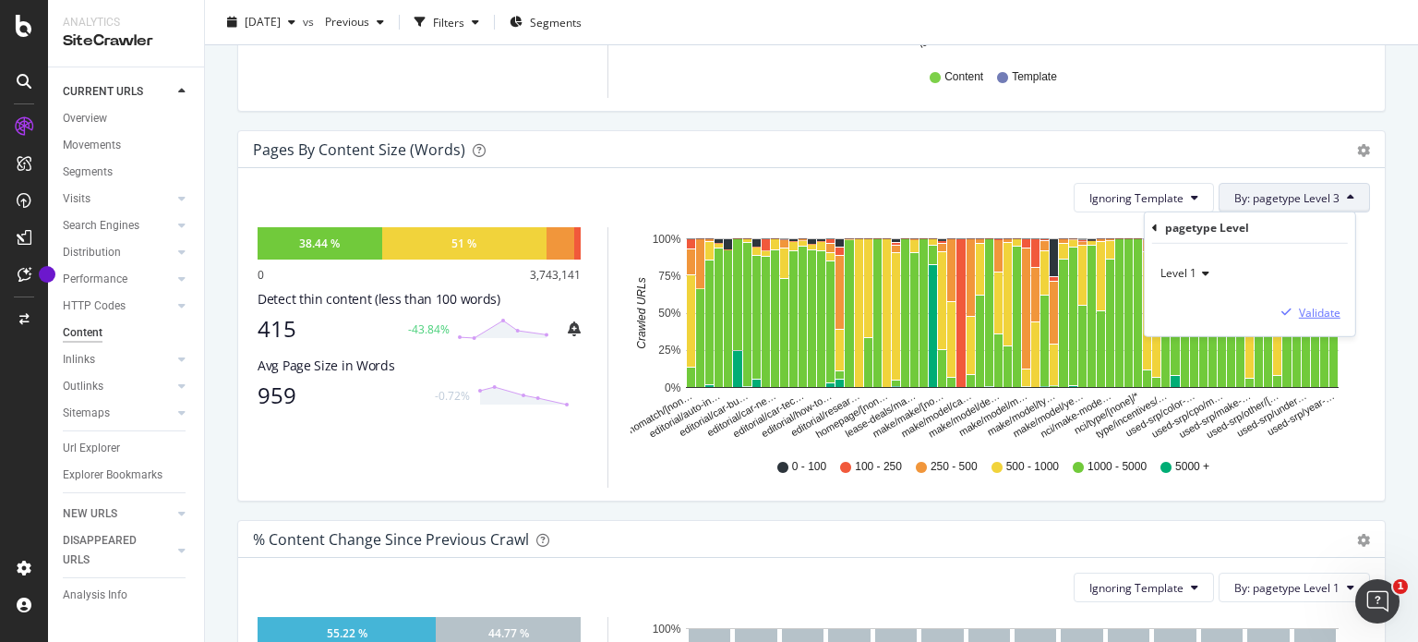
click at [1306, 314] on div "Validate" at bounding box center [1320, 312] width 42 height 16
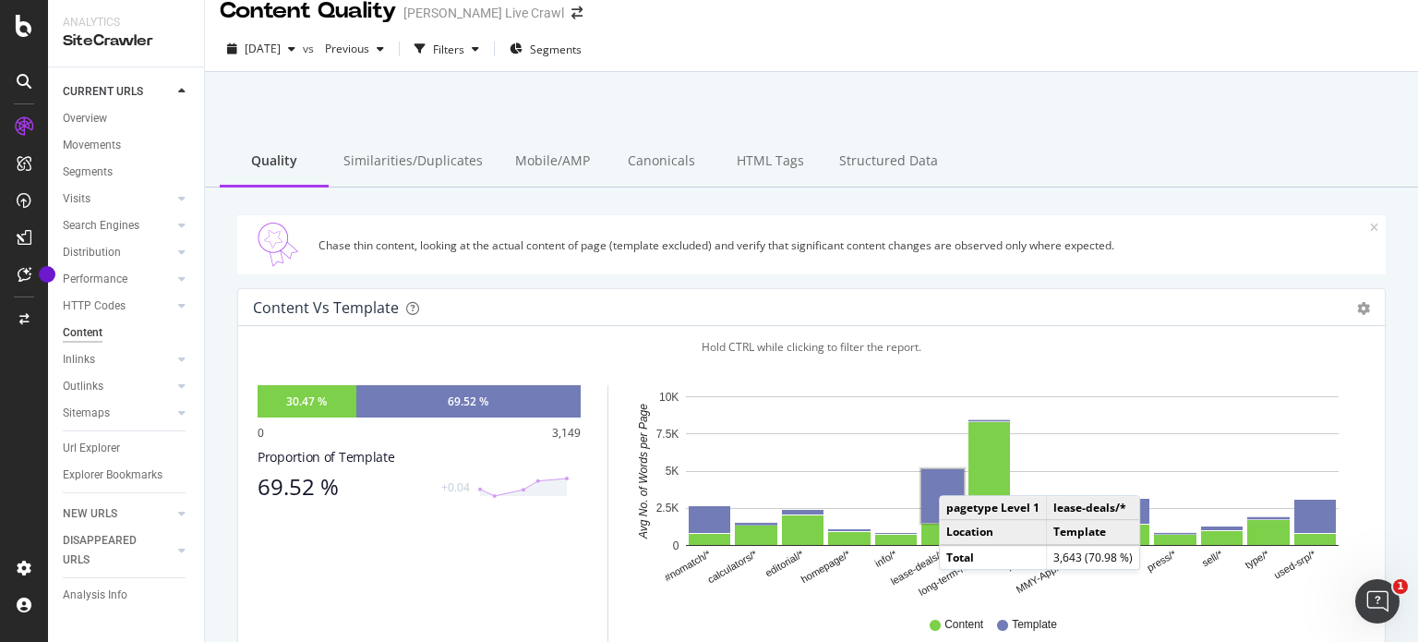
scroll to position [0, 0]
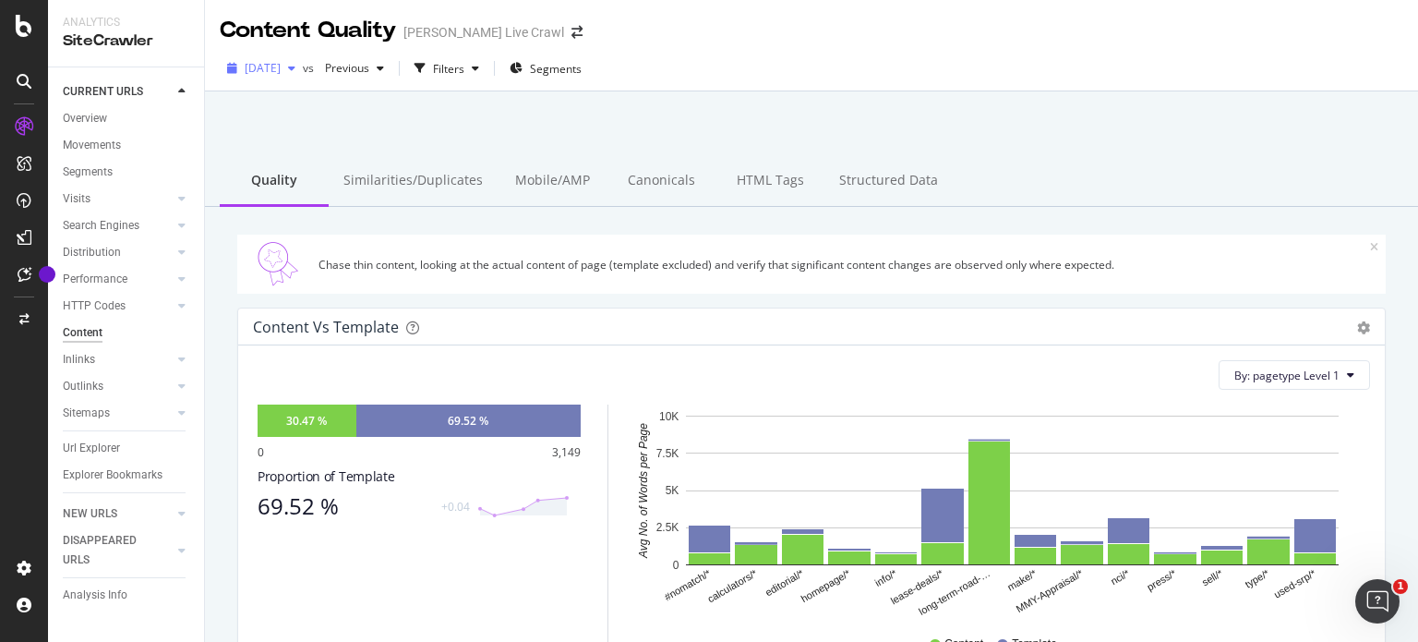
click at [303, 69] on div "button" at bounding box center [292, 68] width 22 height 11
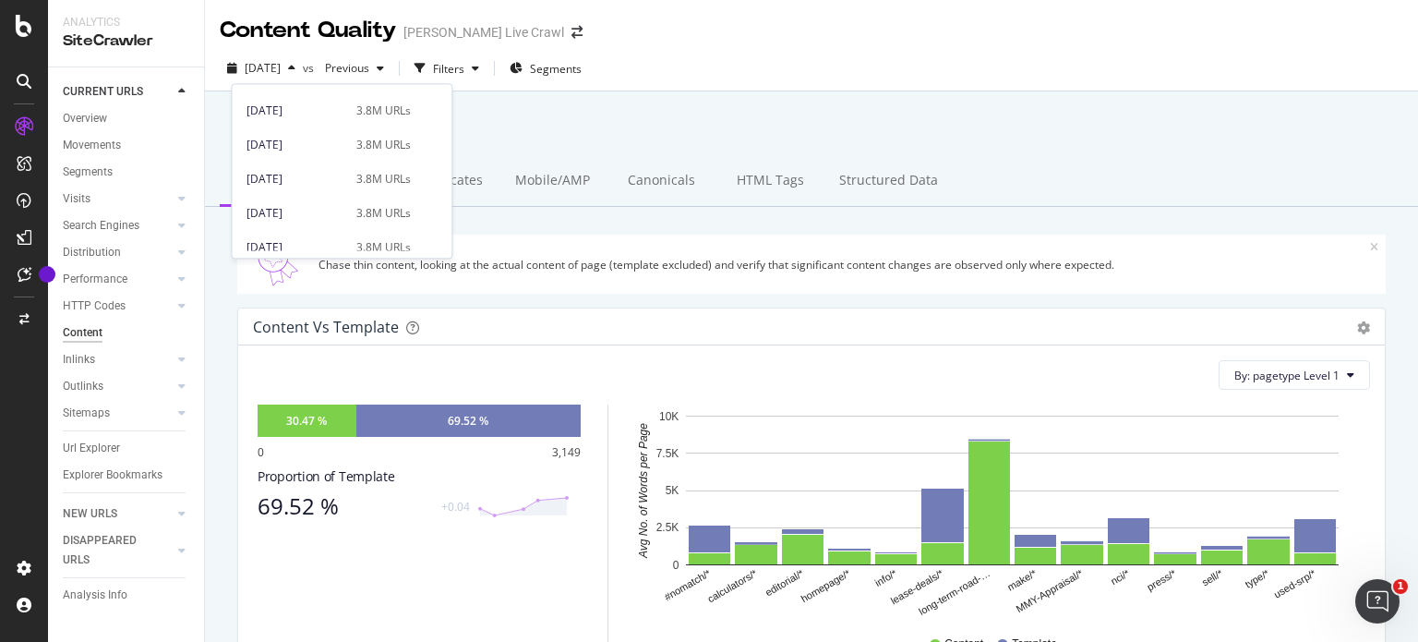
scroll to position [635, 0]
click at [369, 69] on span "Previous" at bounding box center [344, 68] width 52 height 16
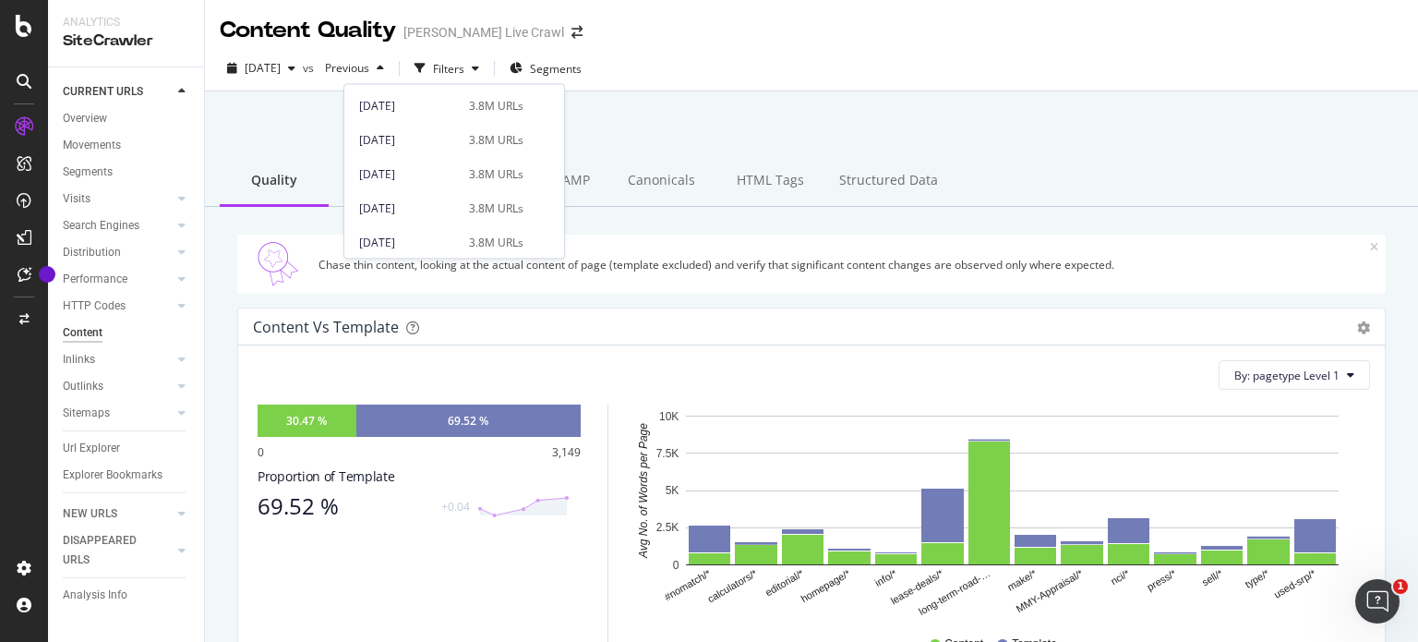
scroll to position [659, 0]
click at [404, 149] on div "[DATE]" at bounding box center [408, 154] width 99 height 17
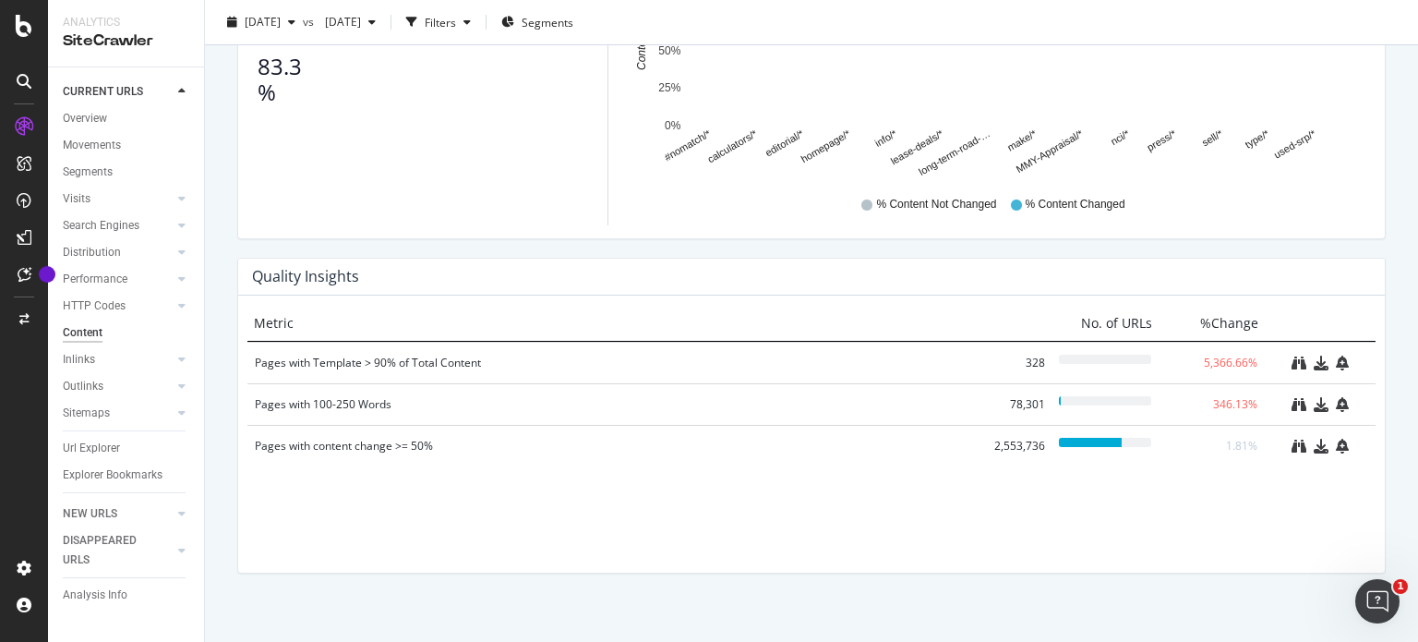
scroll to position [1226, 0]
